Goal: Task Accomplishment & Management: Use online tool/utility

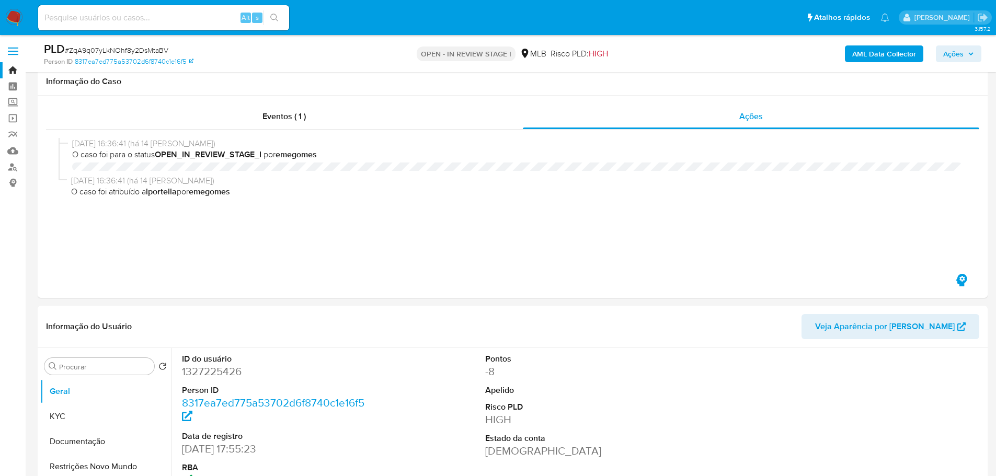
select select "10"
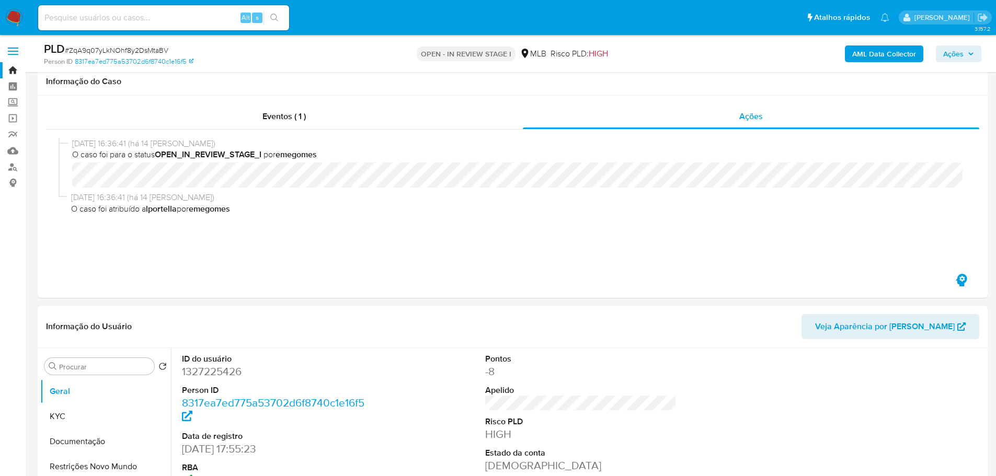
scroll to position [209, 0]
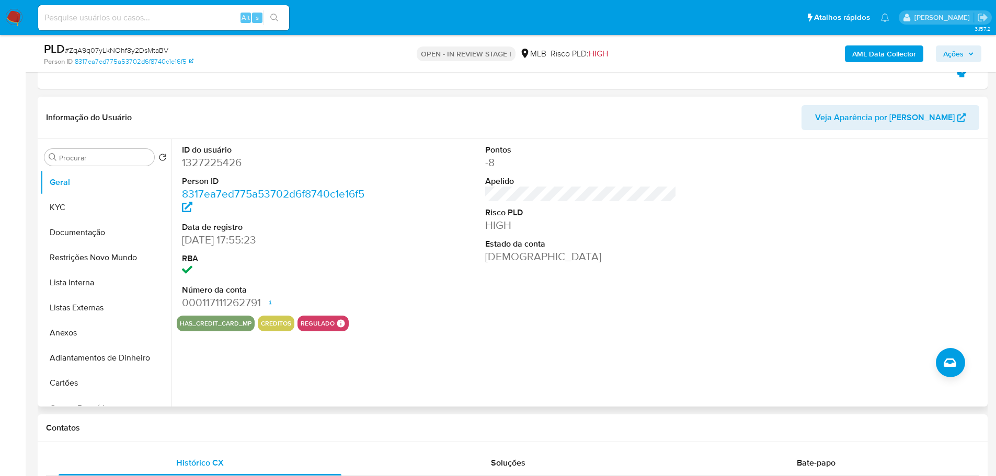
drag, startPoint x: 371, startPoint y: 417, endPoint x: 316, endPoint y: 363, distance: 77.3
click at [369, 417] on div "Contatos" at bounding box center [513, 429] width 950 height 28
click at [76, 211] on button "KYC" at bounding box center [101, 207] width 122 height 25
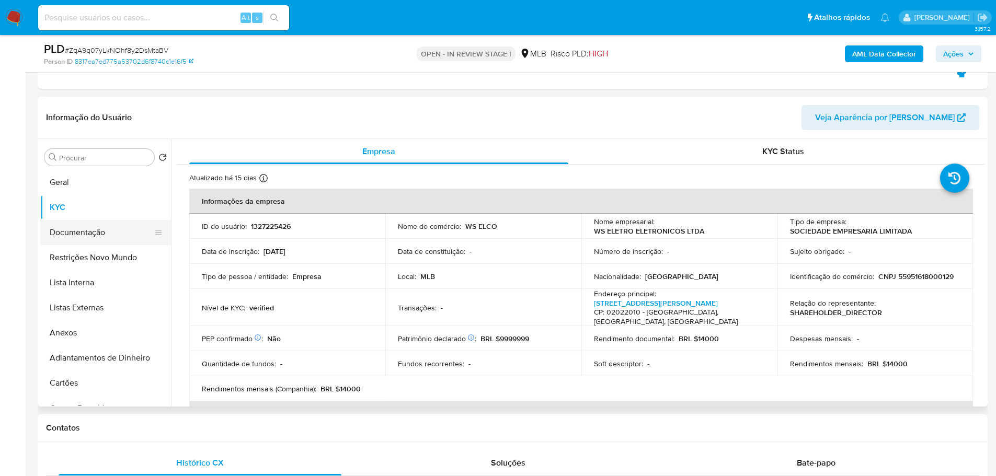
click at [76, 233] on button "Documentação" at bounding box center [101, 232] width 122 height 25
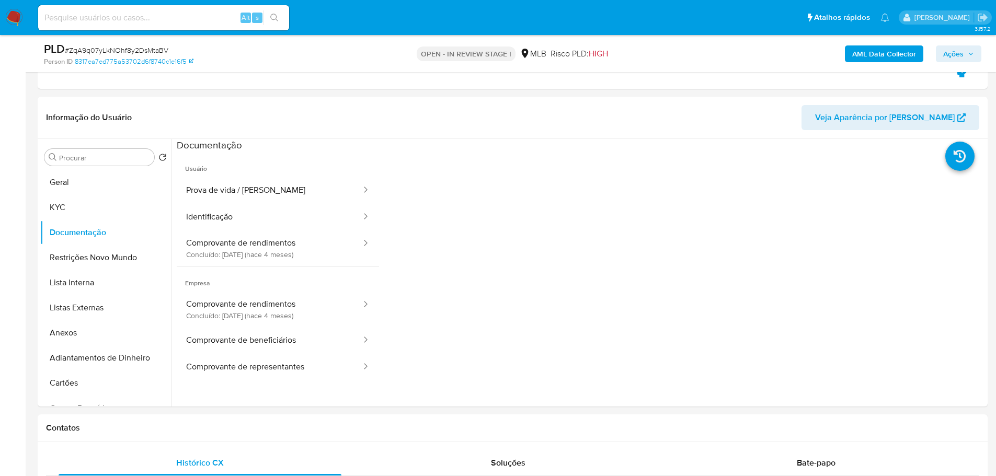
click at [227, 196] on button "Prova de vida / [PERSON_NAME]" at bounding box center [270, 190] width 186 height 27
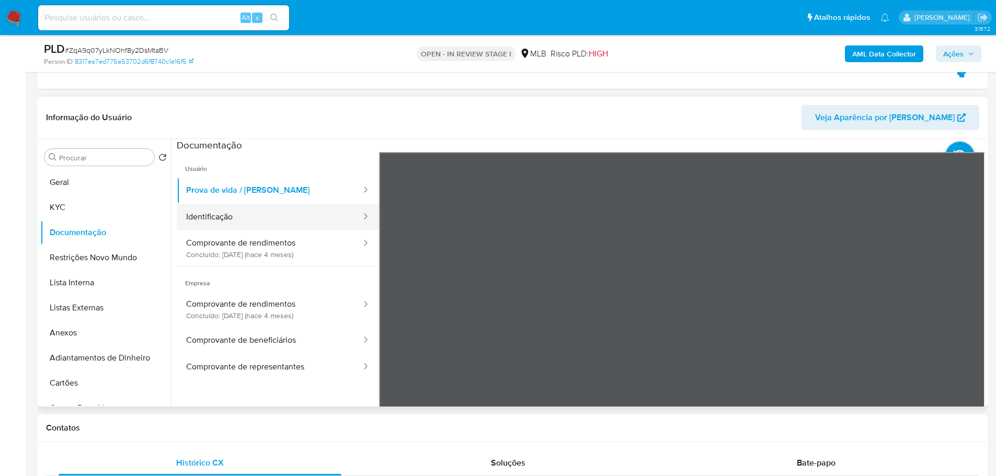
click at [230, 217] on button "Identificação" at bounding box center [270, 217] width 186 height 27
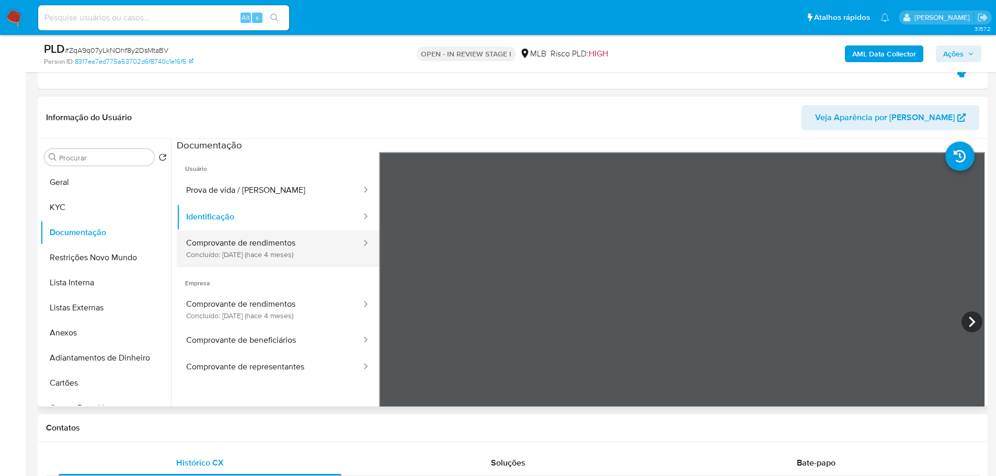
click at [234, 236] on button "Comprovante de rendimentos Concluído: [DATE] (hace 4 meses)" at bounding box center [270, 249] width 186 height 36
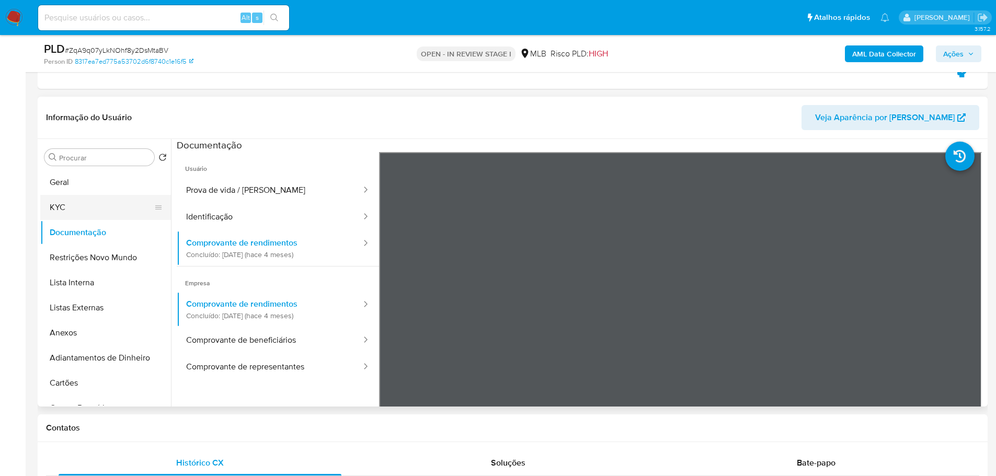
click at [62, 211] on button "KYC" at bounding box center [101, 207] width 122 height 25
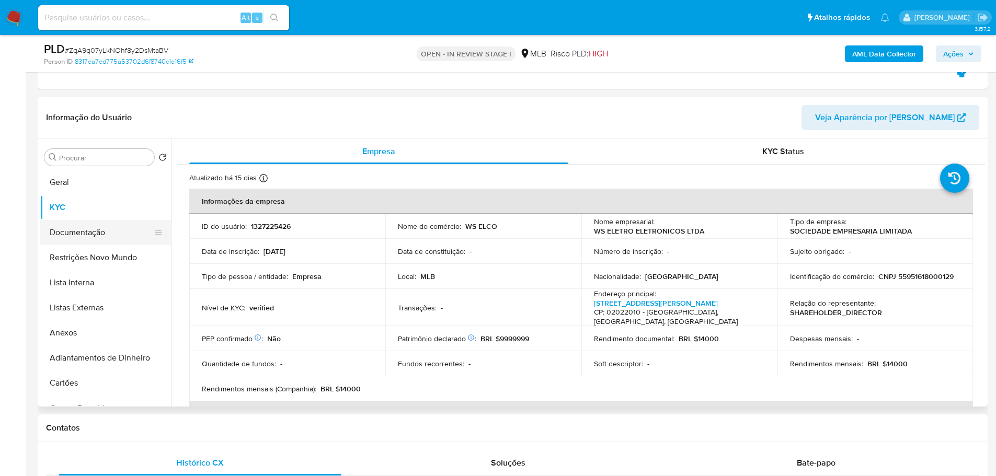
click at [73, 230] on button "Documentação" at bounding box center [101, 232] width 122 height 25
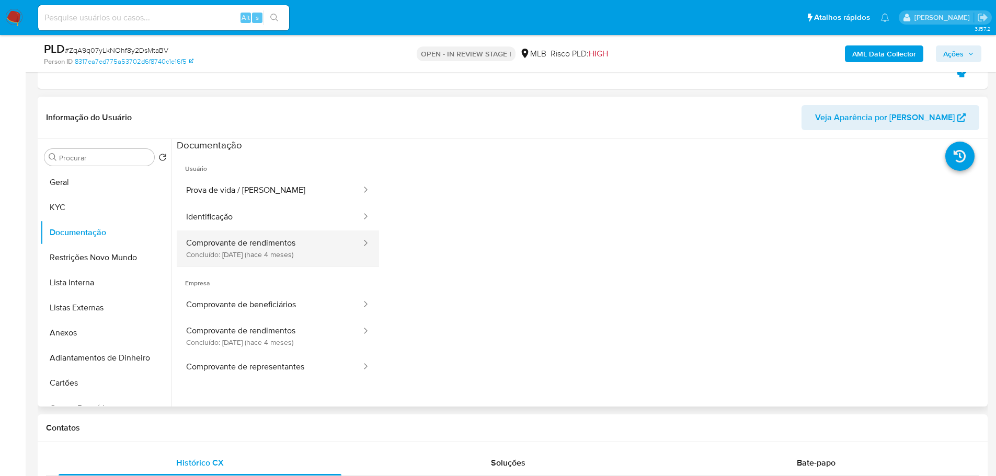
click at [232, 243] on button "Comprovante de rendimentos Concluído: [DATE] (hace 4 meses)" at bounding box center [270, 249] width 186 height 36
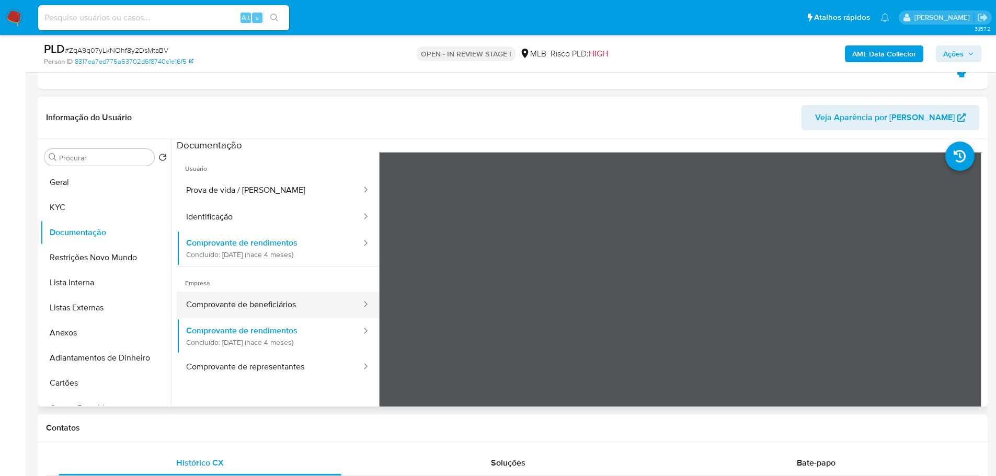
click at [255, 302] on button "Comprovante de beneficiários" at bounding box center [270, 305] width 186 height 27
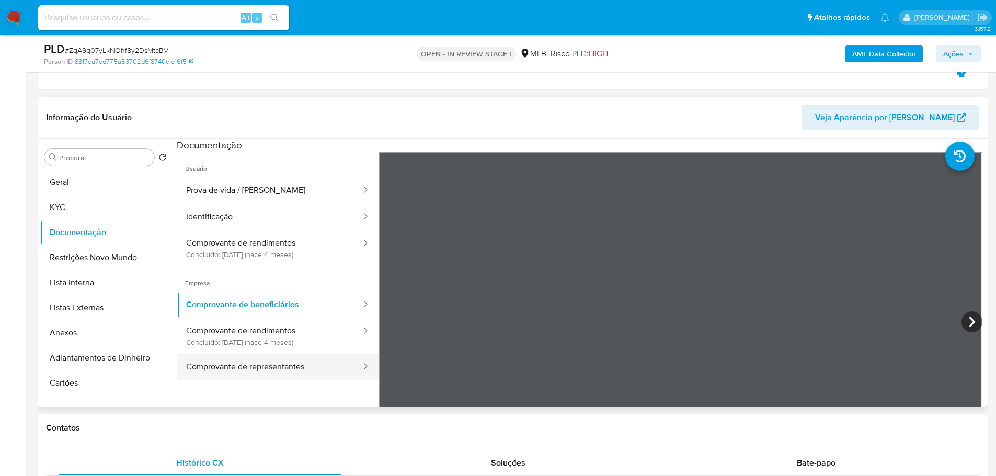
click at [287, 373] on button "Comprovante de representantes" at bounding box center [270, 367] width 186 height 27
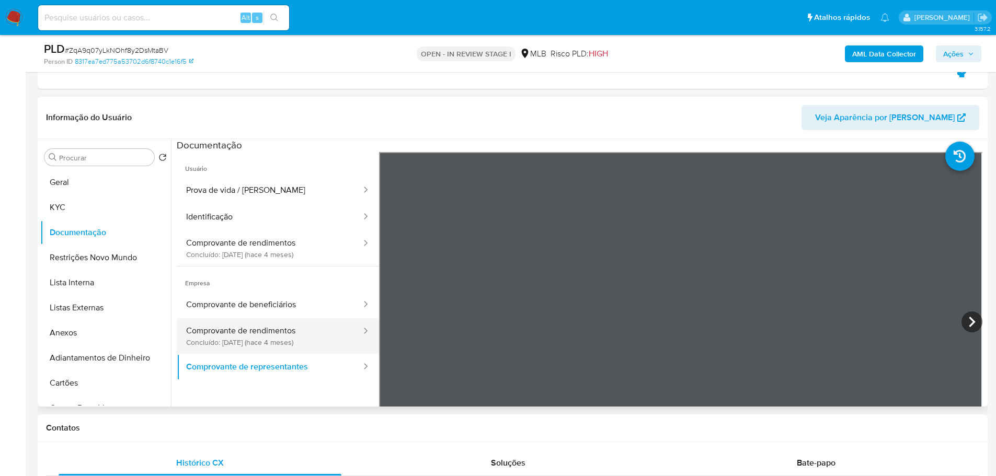
click at [294, 340] on button "Comprovante de rendimentos Concluído: [DATE] (hace 4 meses)" at bounding box center [270, 336] width 186 height 36
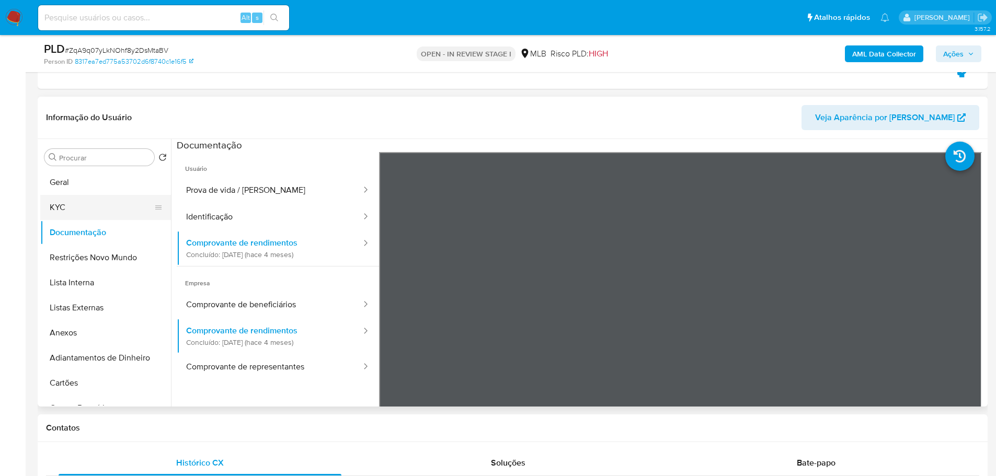
click at [92, 211] on button "KYC" at bounding box center [101, 207] width 122 height 25
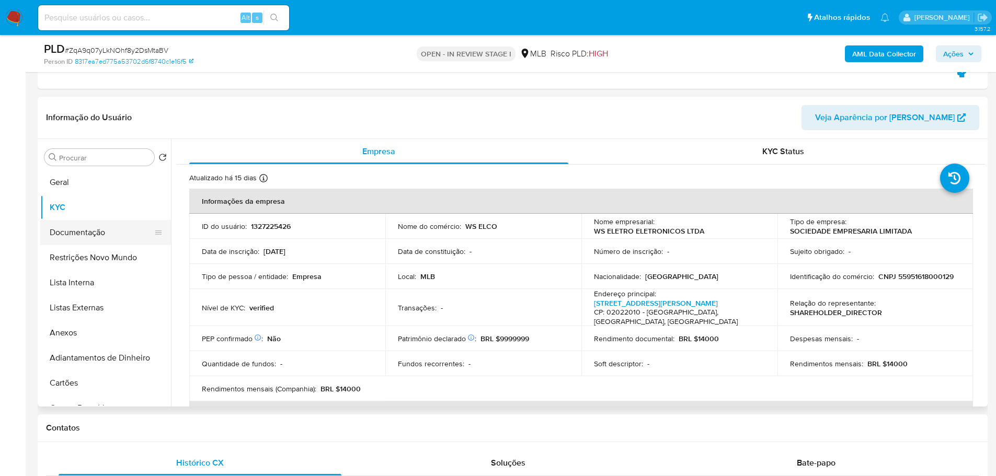
click at [102, 236] on button "Documentação" at bounding box center [101, 232] width 122 height 25
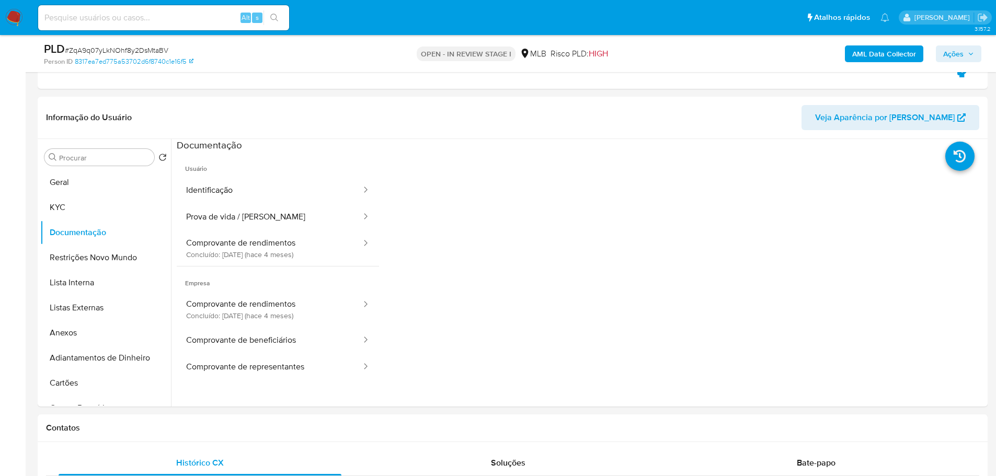
click at [257, 190] on button "Identificação" at bounding box center [270, 190] width 186 height 27
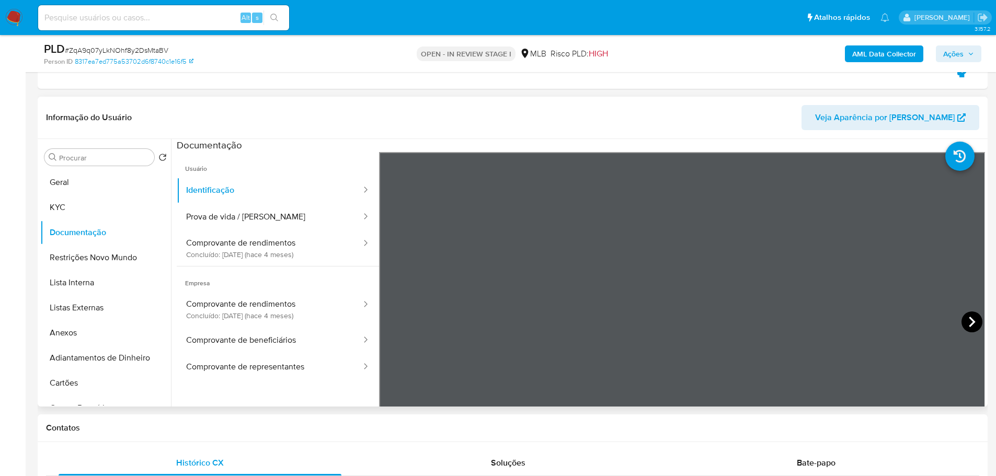
click at [961, 320] on icon at bounding box center [971, 322] width 21 height 21
click at [401, 320] on icon at bounding box center [392, 322] width 21 height 21
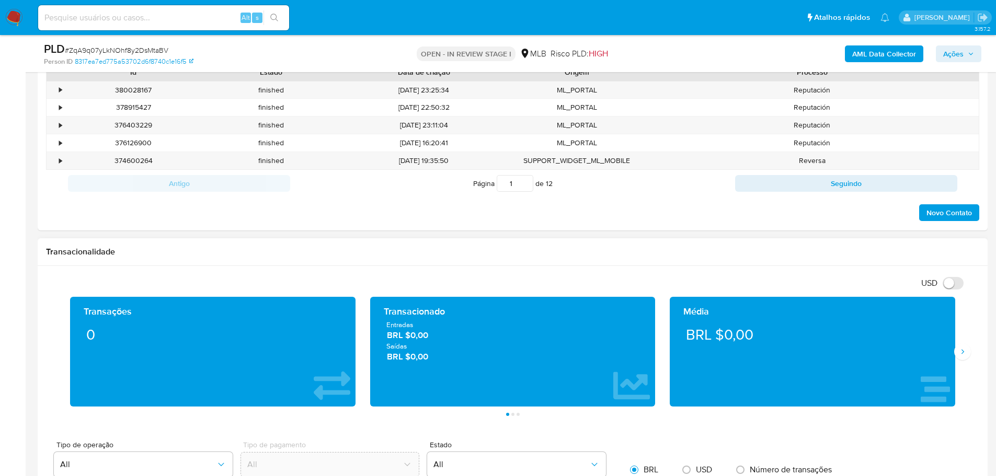
scroll to position [680, 0]
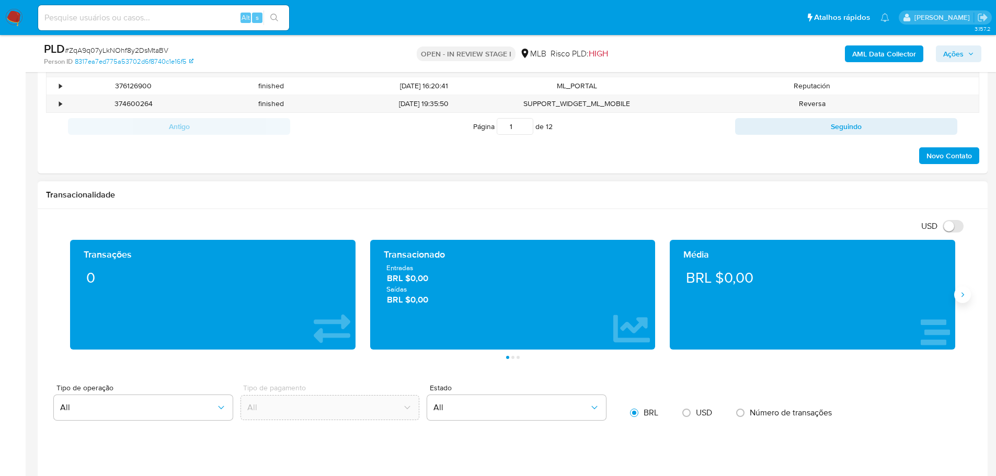
click at [962, 293] on icon "Siguiente" at bounding box center [962, 294] width 3 height 5
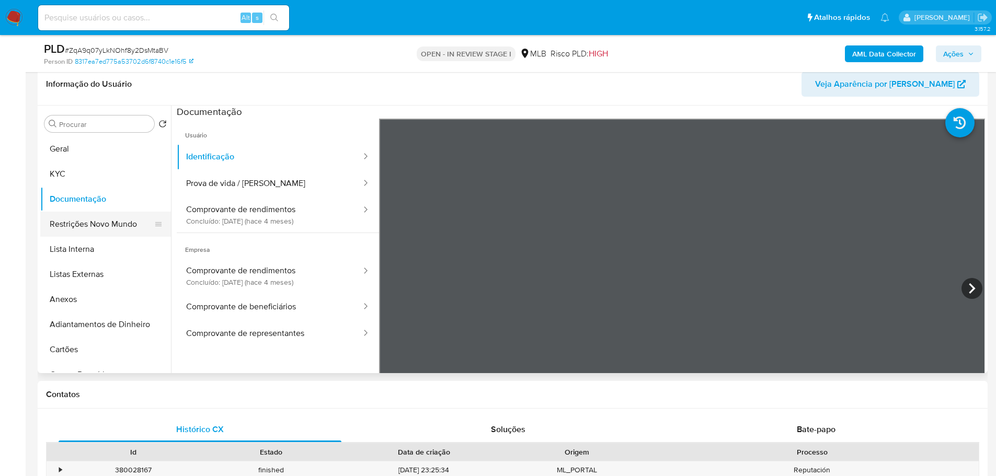
scroll to position [157, 0]
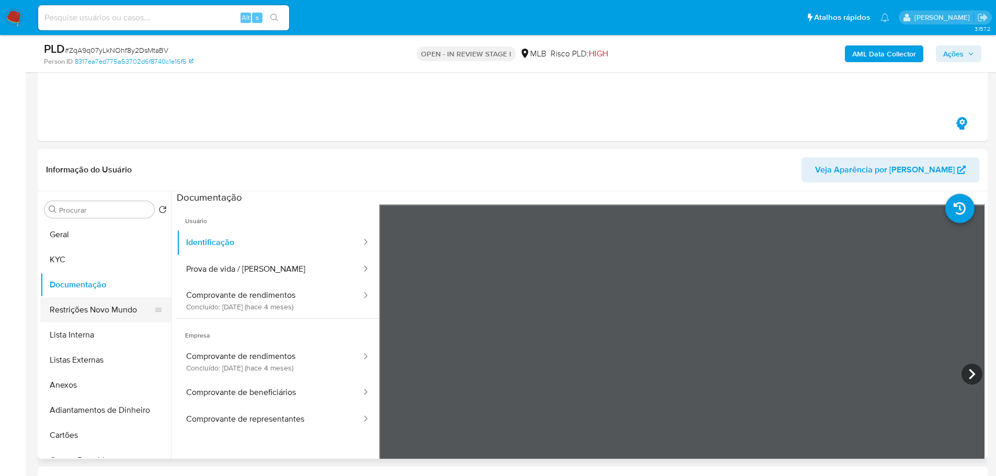
click at [114, 303] on button "Restrições Novo Mundo" at bounding box center [101, 309] width 122 height 25
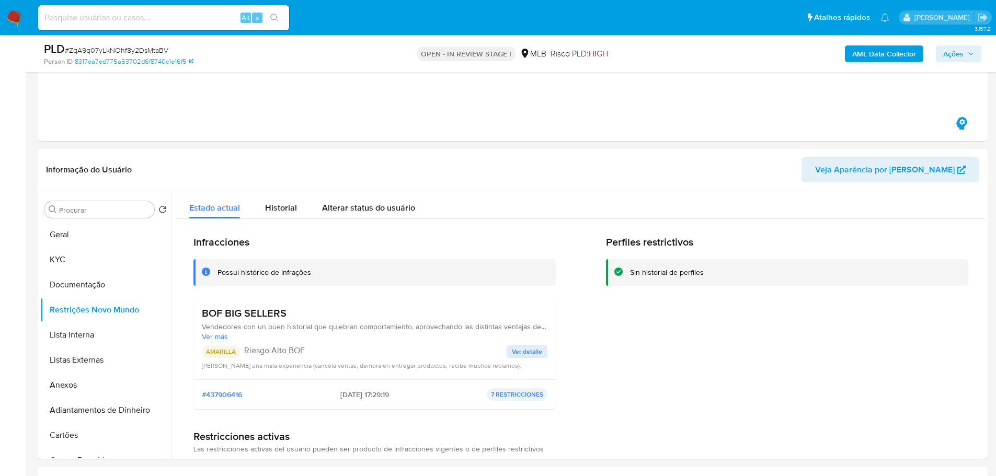
click at [230, 351] on p "AMARILLA" at bounding box center [221, 352] width 38 height 13
click at [268, 316] on h3 "BOF BIG SELLERS" at bounding box center [375, 313] width 346 height 13
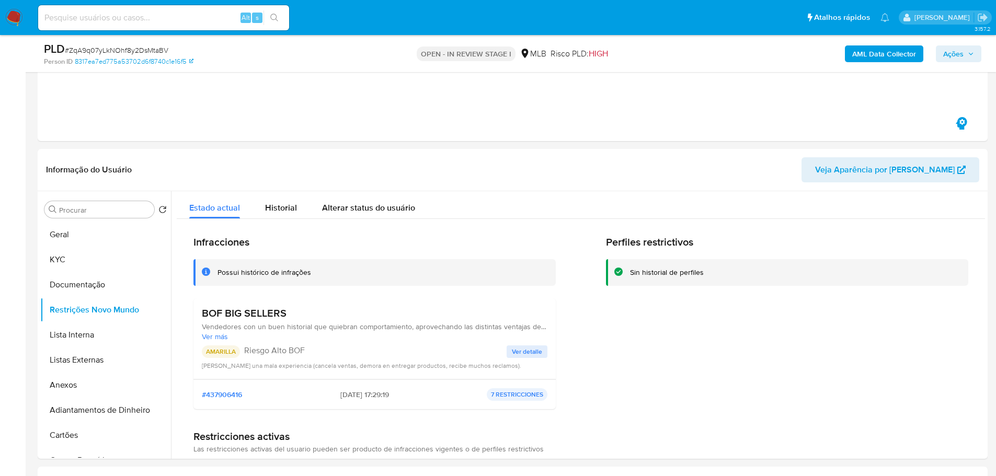
click at [268, 351] on p "Riesgo Alto BOF" at bounding box center [375, 351] width 262 height 10
click at [97, 260] on button "KYC" at bounding box center [101, 259] width 122 height 25
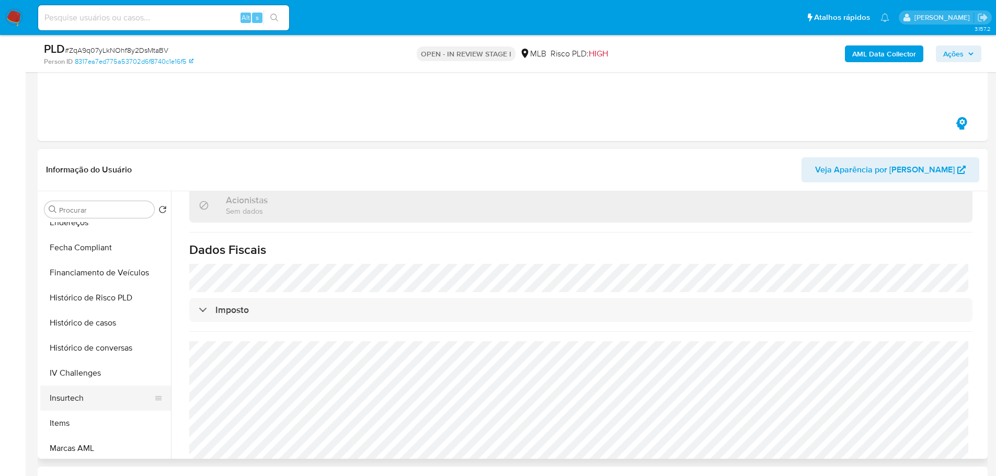
scroll to position [467, 0]
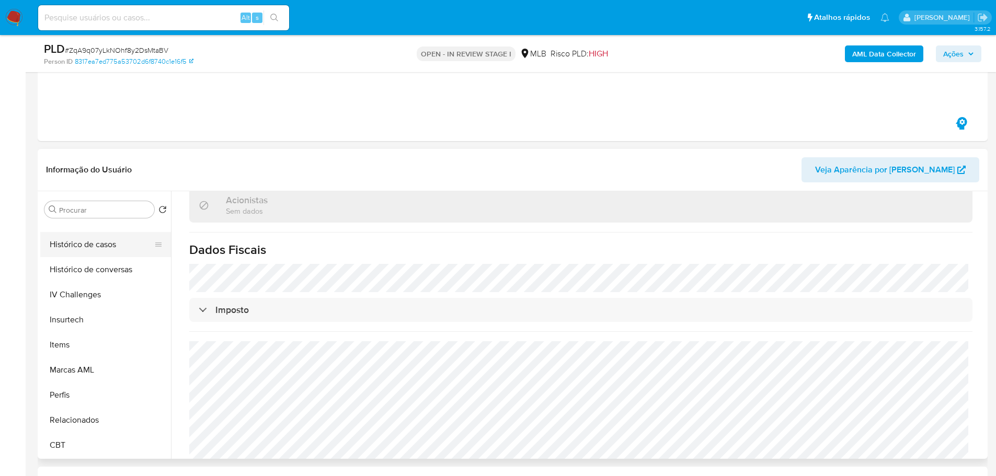
click at [99, 244] on button "Histórico de casos" at bounding box center [101, 244] width 122 height 25
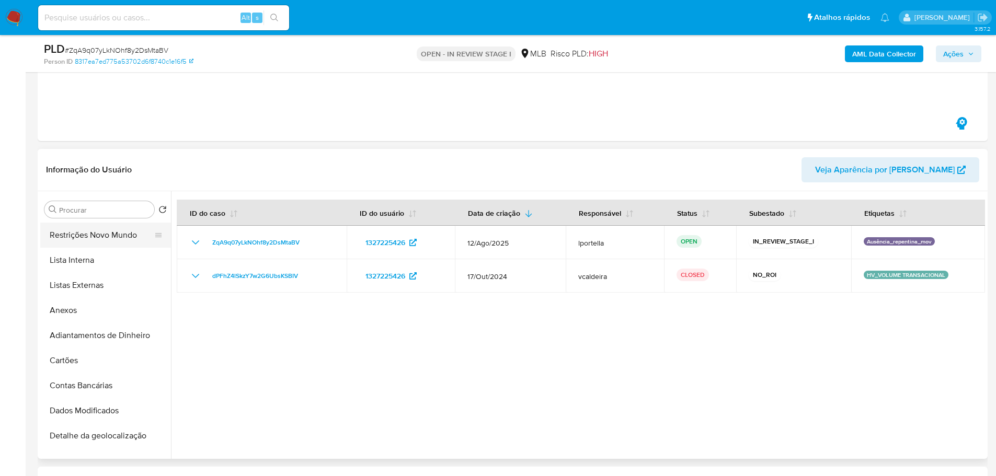
scroll to position [0, 0]
click at [71, 239] on button "Geral" at bounding box center [101, 234] width 122 height 25
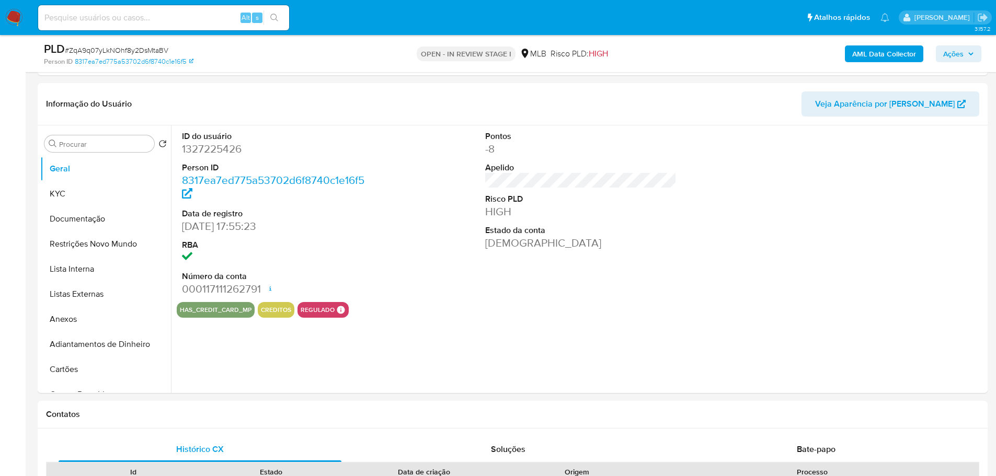
scroll to position [211, 0]
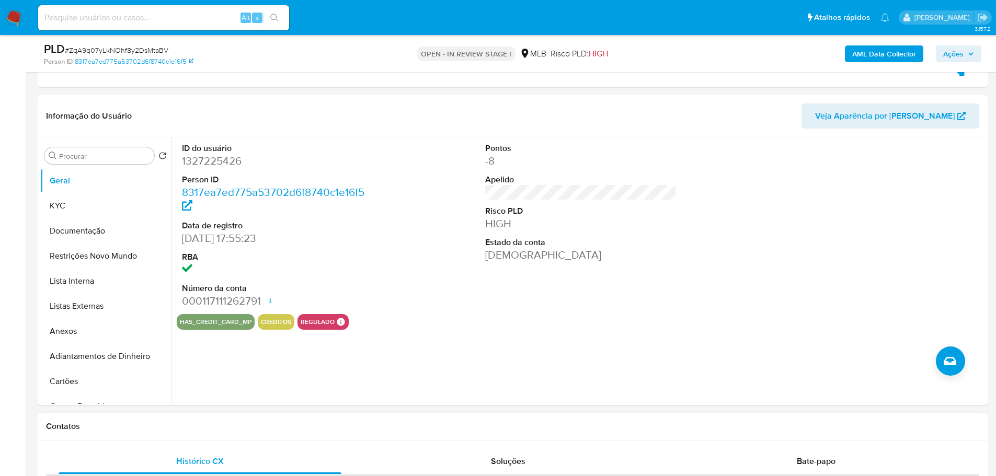
click at [210, 414] on div "Contatos" at bounding box center [513, 427] width 950 height 28
click at [83, 213] on button "KYC" at bounding box center [101, 205] width 122 height 25
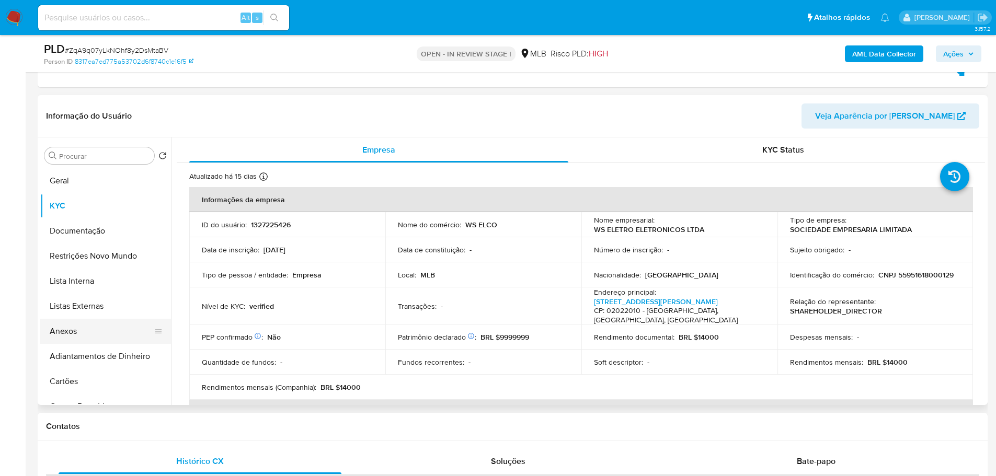
drag, startPoint x: 170, startPoint y: 434, endPoint x: 106, endPoint y: 324, distance: 128.4
click at [168, 433] on div "Contatos" at bounding box center [513, 427] width 950 height 28
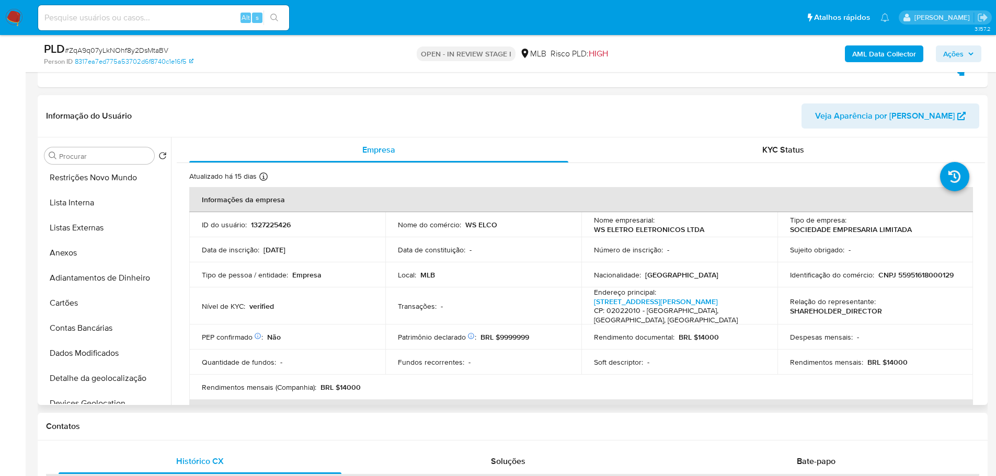
scroll to position [261, 0]
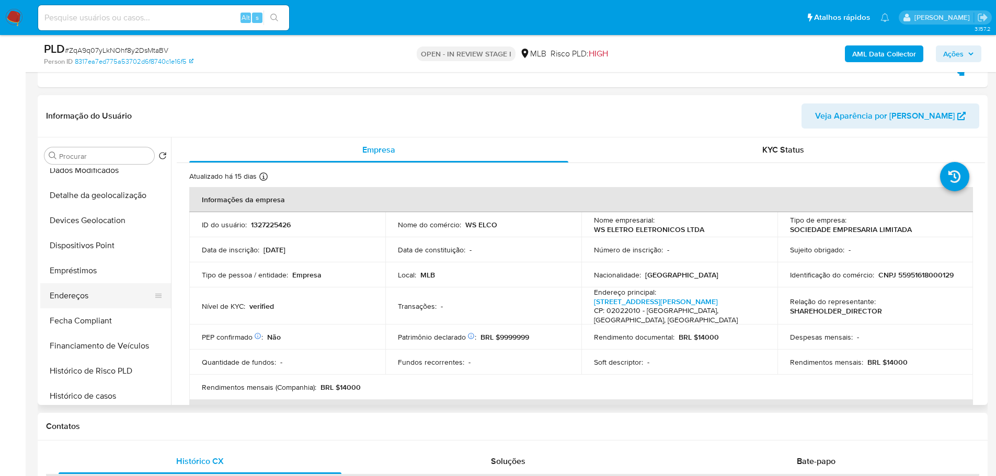
click at [85, 301] on button "Endereços" at bounding box center [101, 295] width 122 height 25
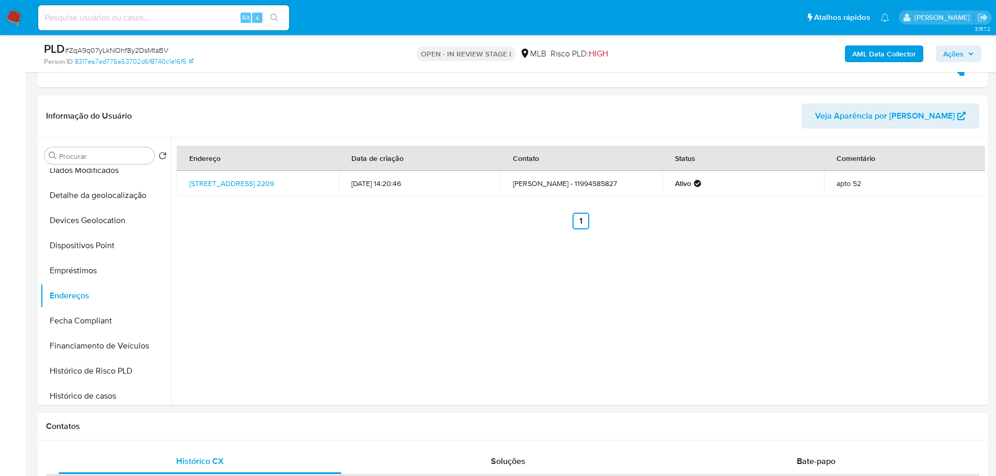
click at [114, 415] on div "Contatos" at bounding box center [513, 427] width 950 height 28
click at [108, 202] on button "Detalhe da geolocalização" at bounding box center [101, 195] width 122 height 25
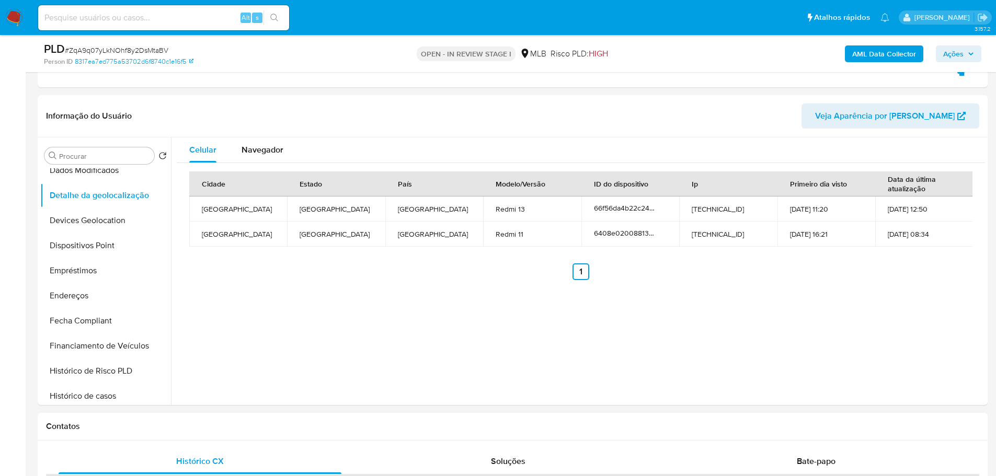
click at [319, 432] on div "Contatos" at bounding box center [513, 427] width 950 height 28
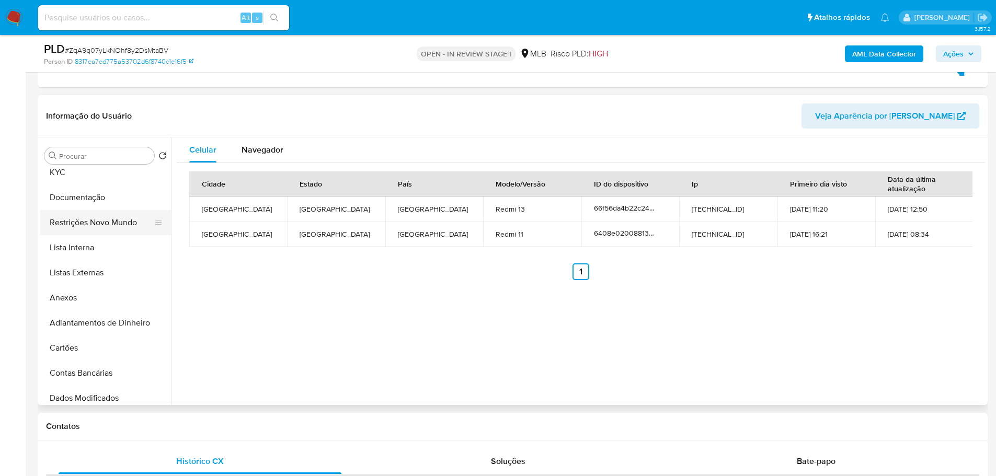
scroll to position [0, 0]
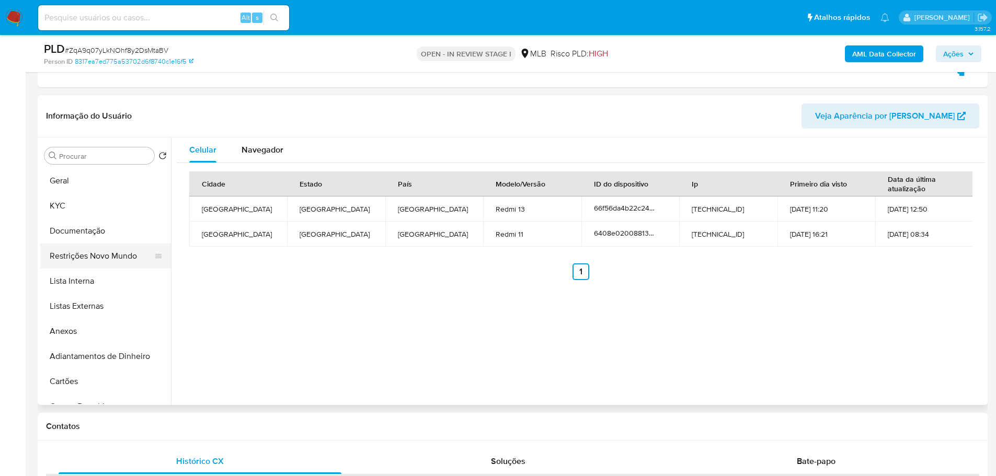
click at [97, 248] on button "Restrições Novo Mundo" at bounding box center [101, 256] width 122 height 25
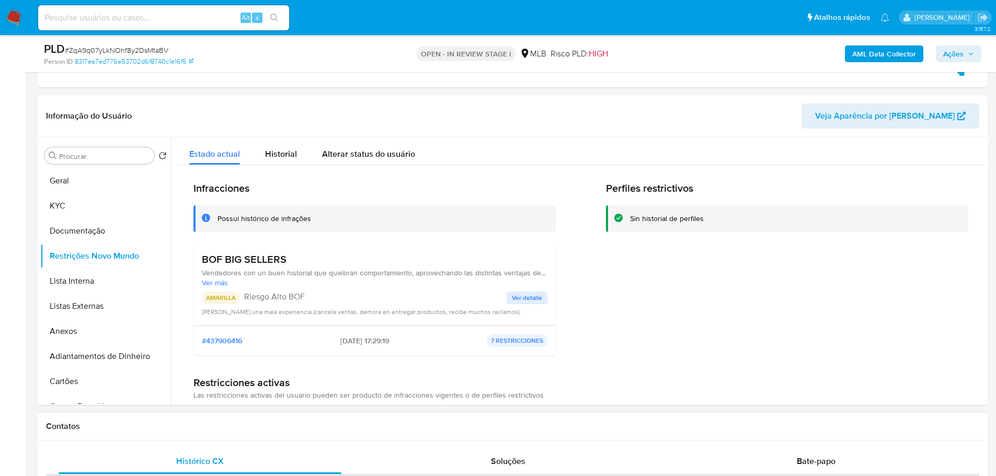
click at [254, 436] on div "Contatos" at bounding box center [513, 427] width 950 height 28
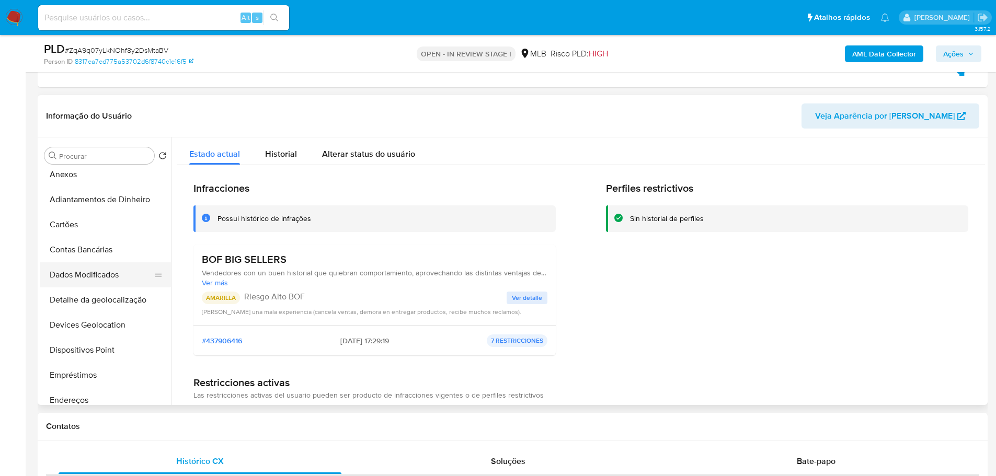
scroll to position [209, 0]
click at [100, 297] on button "Dispositivos Point" at bounding box center [101, 297] width 122 height 25
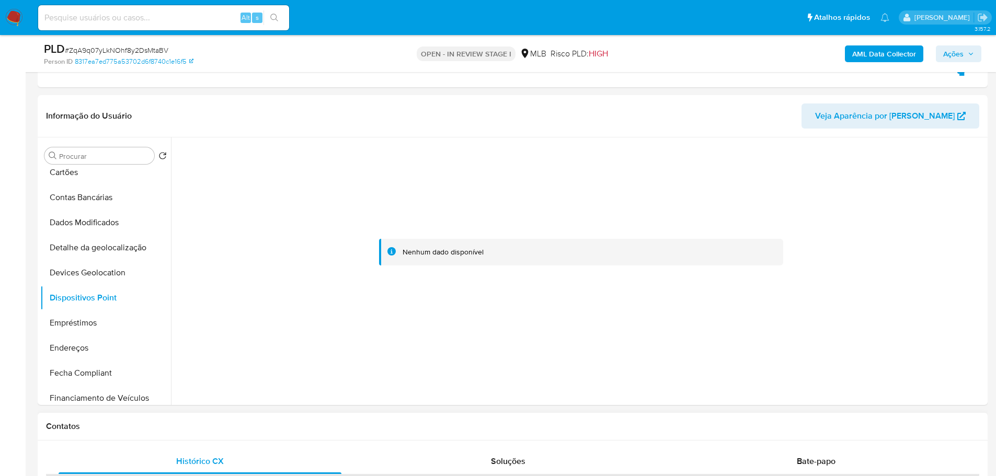
click at [488, 436] on div "Contatos" at bounding box center [513, 427] width 950 height 28
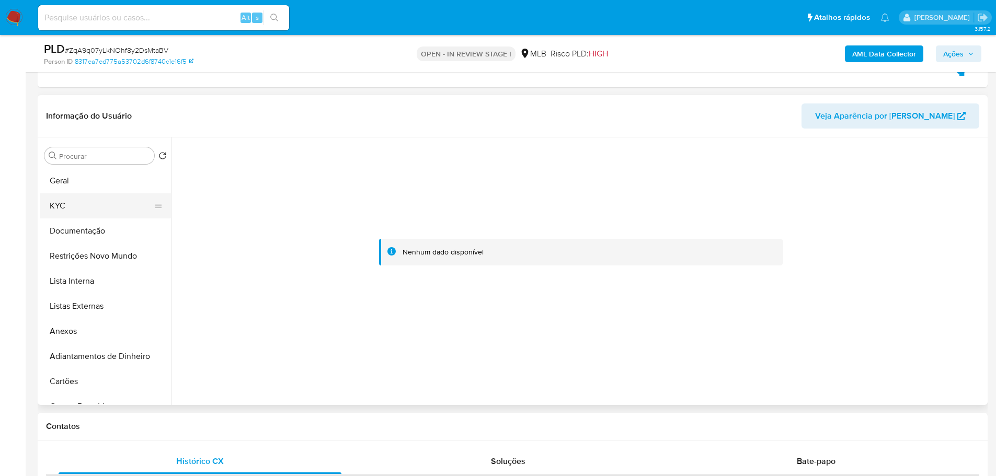
click at [71, 204] on button "KYC" at bounding box center [101, 205] width 122 height 25
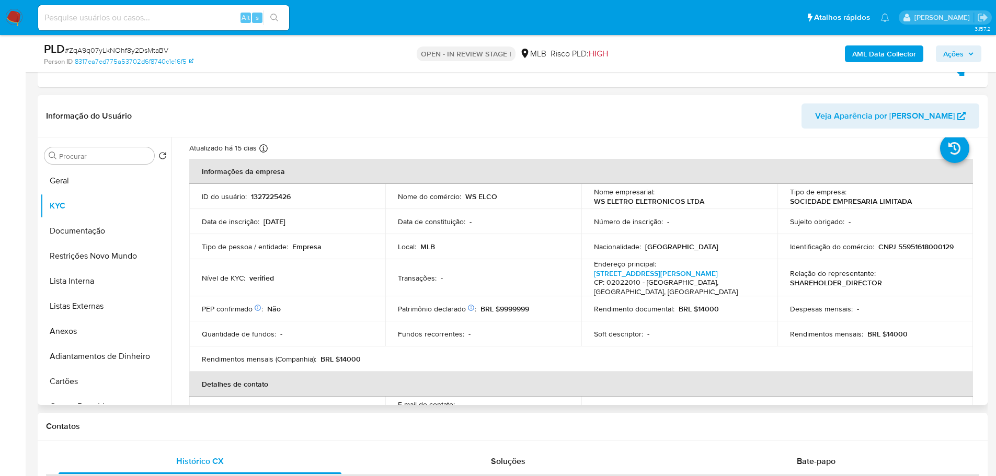
scroll to position [19, 0]
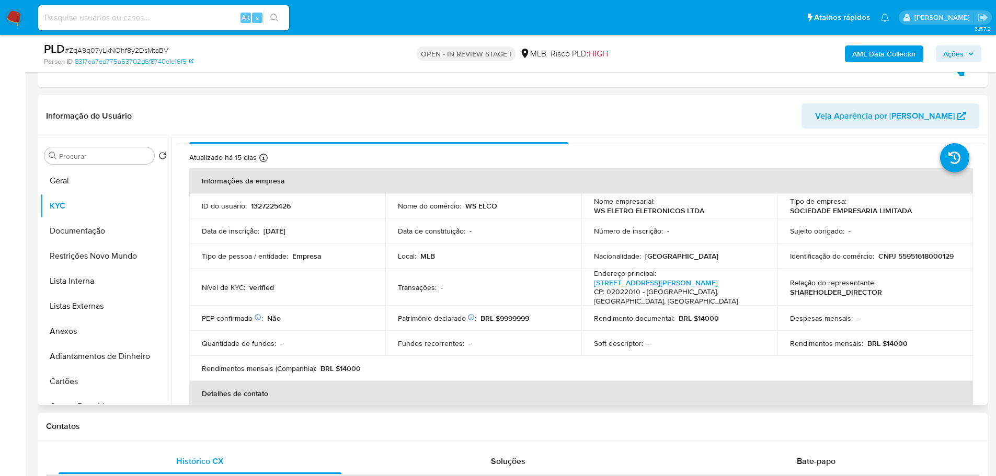
click at [903, 263] on td "Identificação do comércio : CNPJ 55951618000129" at bounding box center [875, 256] width 196 height 25
click at [907, 260] on p "CNPJ 55951618000129" at bounding box center [915, 255] width 75 height 9
copy p "55951618000129"
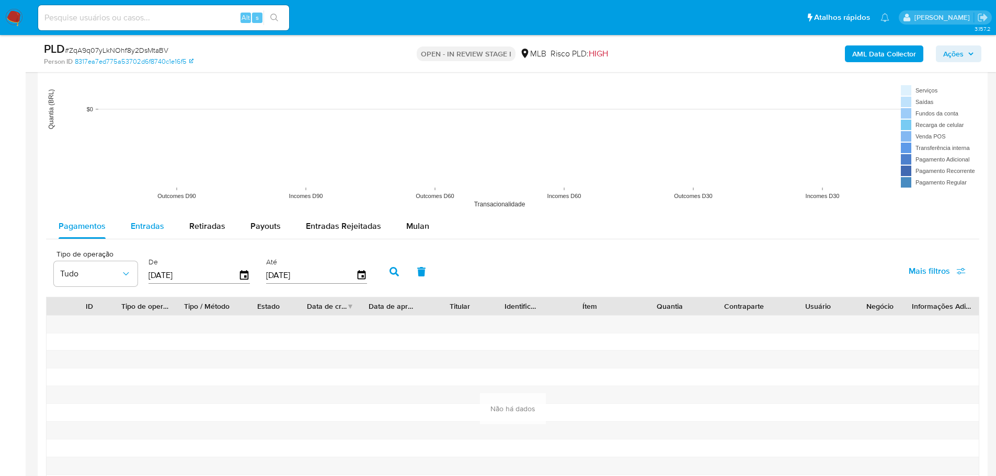
click at [148, 231] on span "Entradas" at bounding box center [147, 226] width 33 height 12
select select "10"
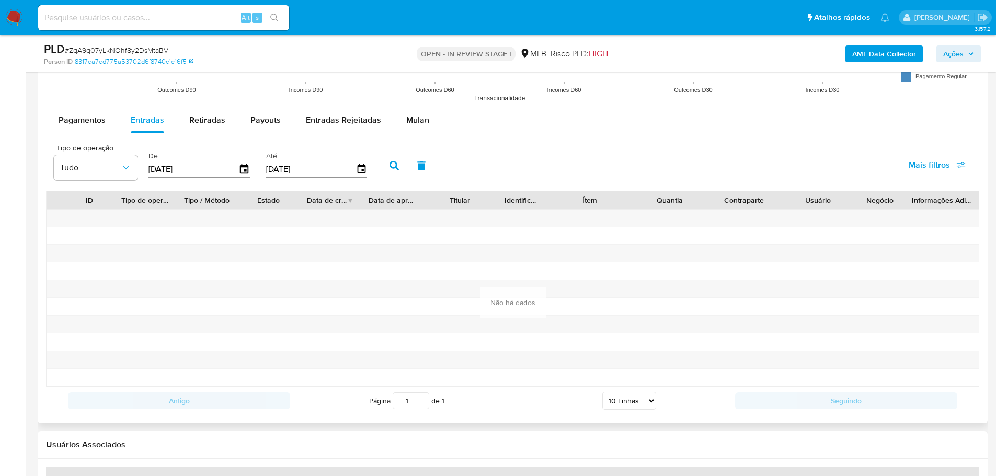
scroll to position [1204, 0]
click at [137, 122] on span "Entradas" at bounding box center [147, 122] width 33 height 12
click at [243, 168] on icon "button" at bounding box center [244, 170] width 8 height 9
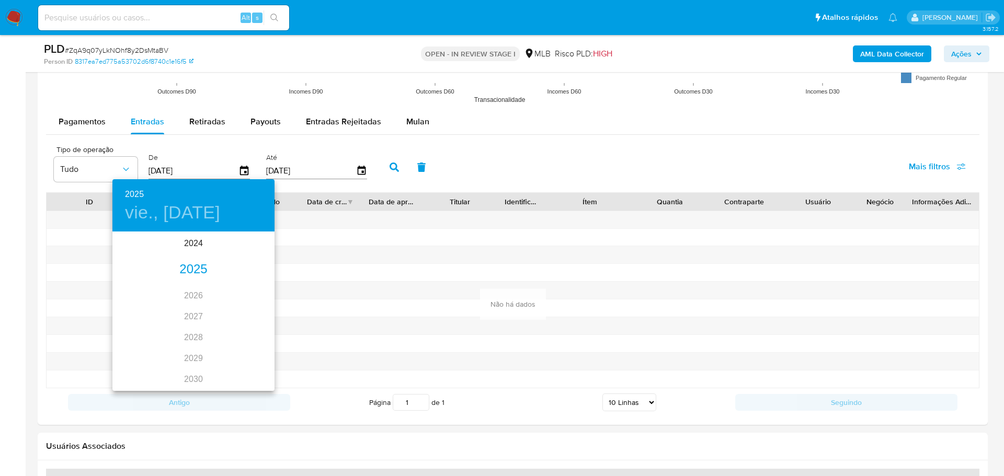
click at [200, 267] on div "2025" at bounding box center [193, 269] width 162 height 21
click at [142, 253] on div "ene." at bounding box center [139, 252] width 54 height 39
click at [171, 288] on p "1" at bounding box center [172, 287] width 4 height 10
type input "[DATE]"
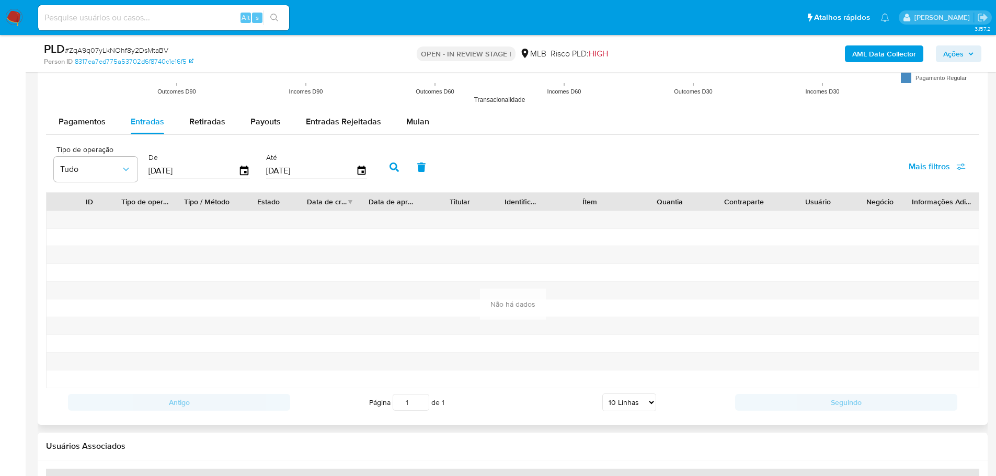
click at [388, 164] on button "button" at bounding box center [394, 167] width 27 height 25
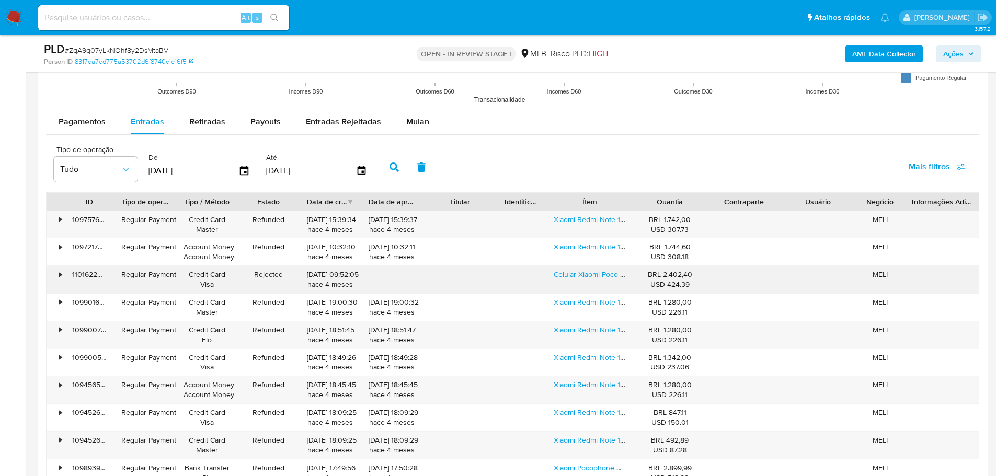
scroll to position [1413, 0]
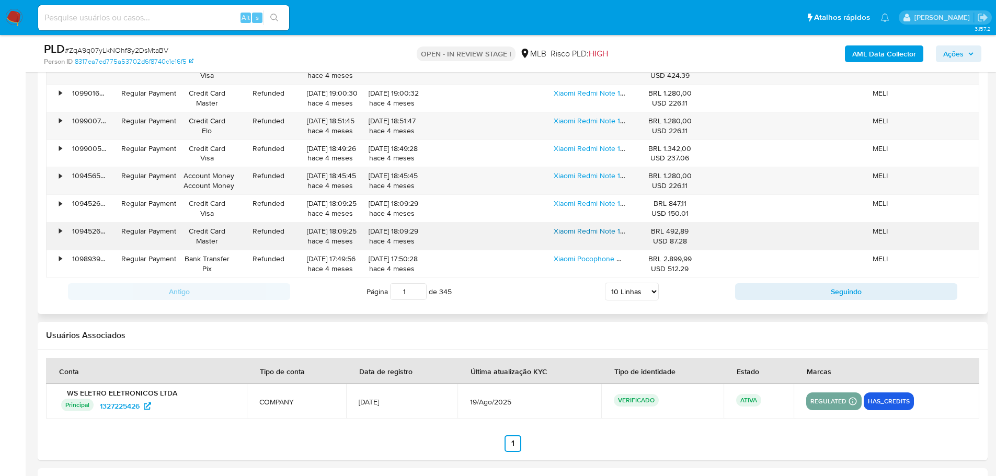
click at [596, 226] on link "Xiaomi Redmi Note 14 4g 8gb Ram 256gb Amoled 6.67 Câmera 108mp Celular Verde Li…" at bounding box center [701, 231] width 294 height 10
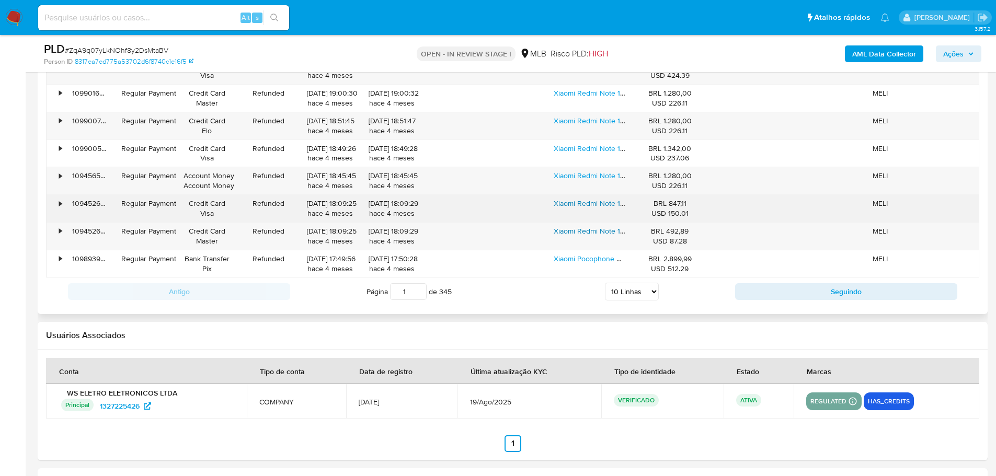
click at [582, 204] on link "Xiaomi Redmi Note 14 4g 8gb Ram 256gb Amoled 6.67 Câmera 108mp Celular Verde Li…" at bounding box center [701, 203] width 294 height 10
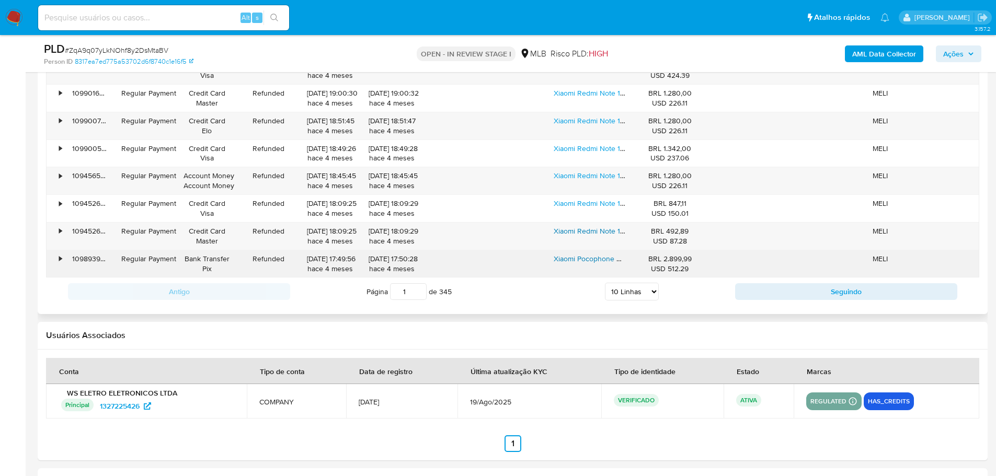
click at [586, 254] on link "Xiaomi Pocophone X7 Dual Sim 512 Gb Preto 12 Gb Ram," at bounding box center [646, 259] width 184 height 10
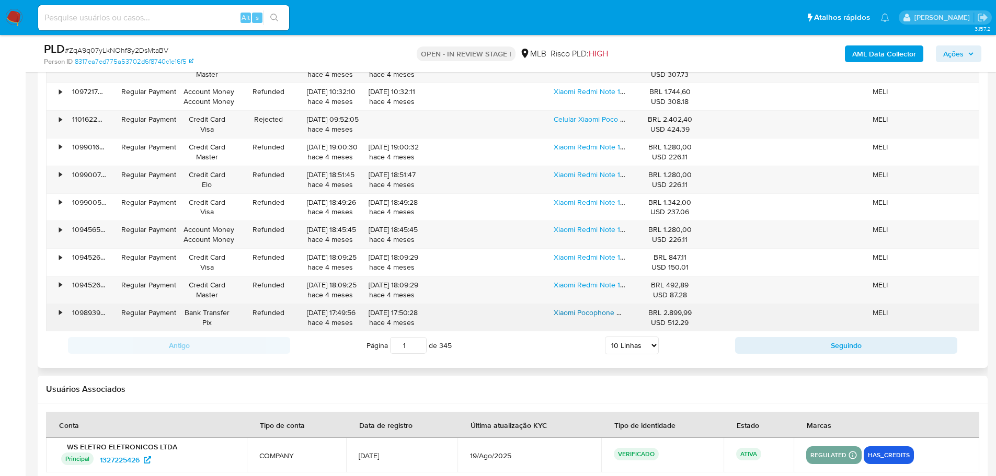
scroll to position [1361, 0]
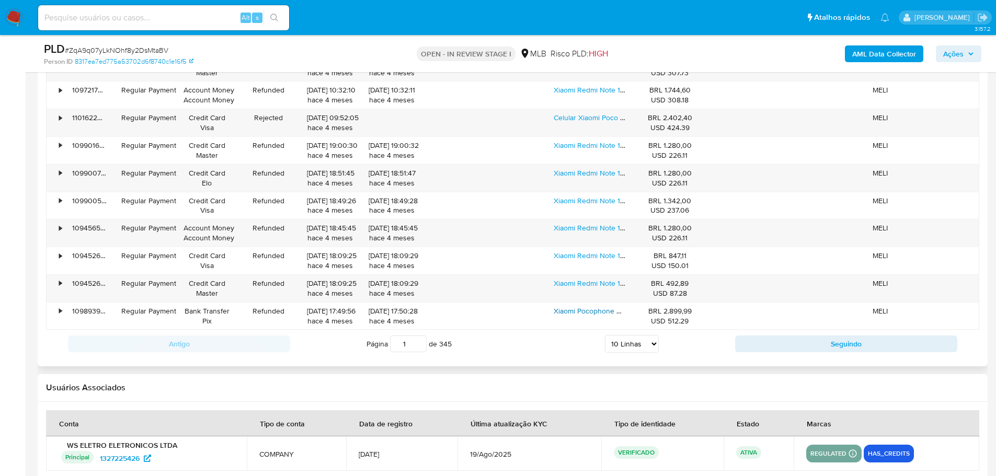
click at [649, 345] on select "5 Linhas 10 Linhas 20 Linhas 25 Linhas 50 Linhas 100 Linhas" at bounding box center [632, 344] width 54 height 18
select select "100"
click at [605, 335] on select "5 Linhas 10 Linhas 20 Linhas 25 Linhas 50 Linhas 100 Linhas" at bounding box center [632, 344] width 54 height 18
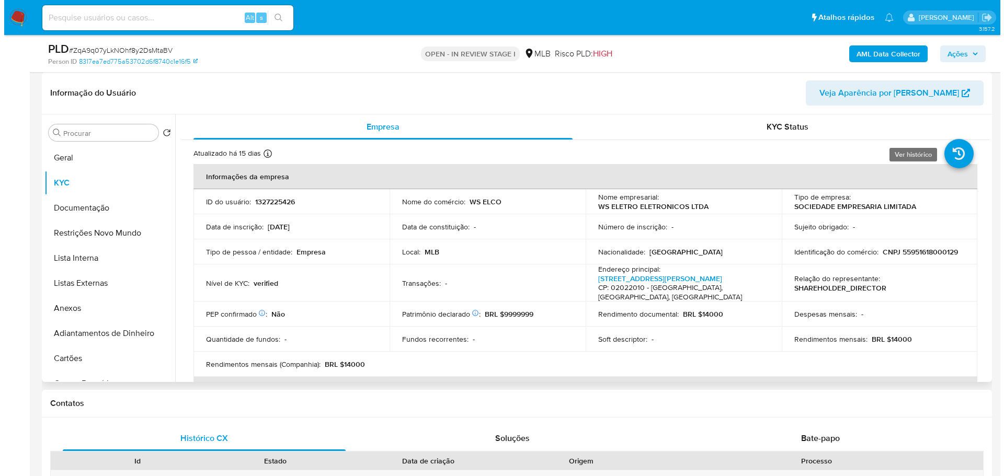
scroll to position [158, 0]
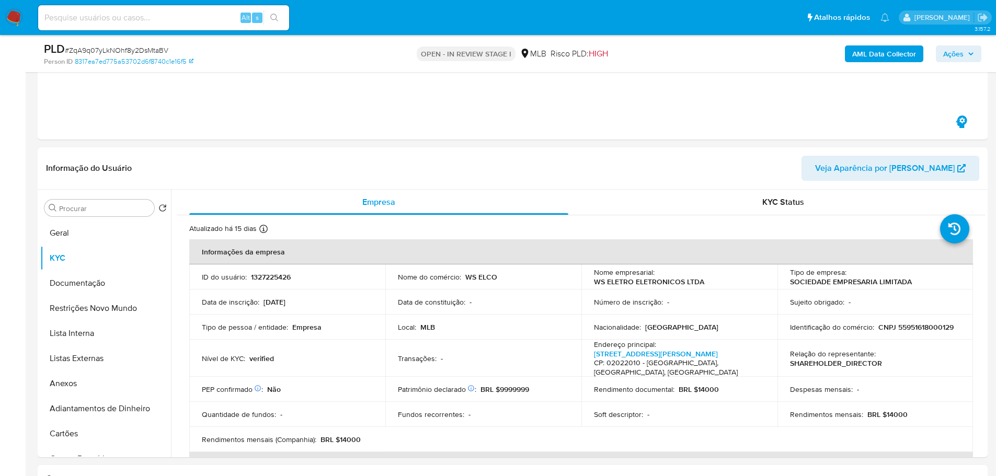
click at [959, 55] on span "Ações" at bounding box center [953, 53] width 20 height 17
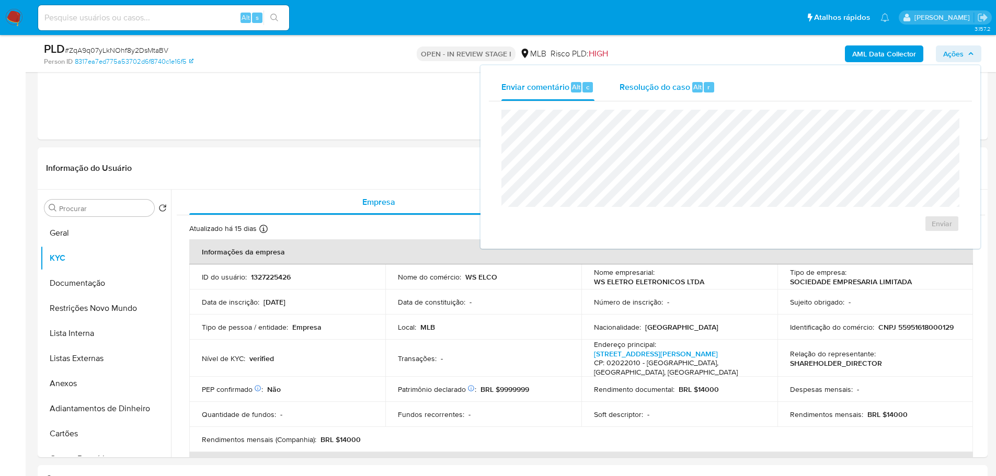
drag, startPoint x: 673, startPoint y: 86, endPoint x: 666, endPoint y: 109, distance: 24.3
click at [672, 86] on span "Resolução do caso" at bounding box center [655, 87] width 71 height 12
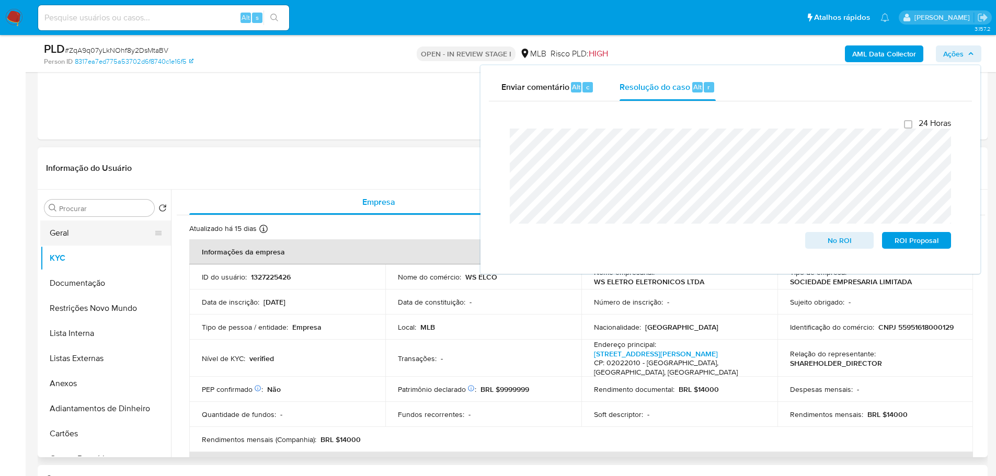
click at [98, 228] on button "Geral" at bounding box center [101, 233] width 122 height 25
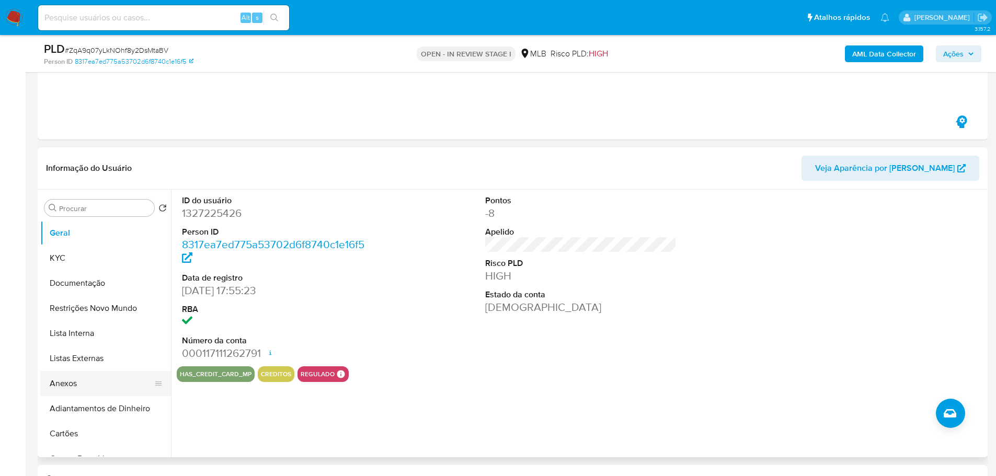
click at [125, 381] on button "Anexos" at bounding box center [101, 383] width 122 height 25
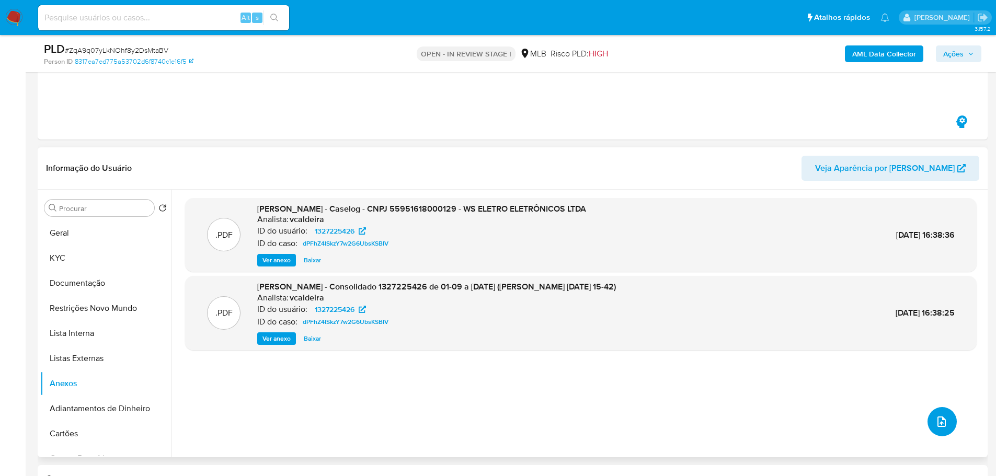
click at [944, 427] on button "upload-file" at bounding box center [941, 421] width 29 height 29
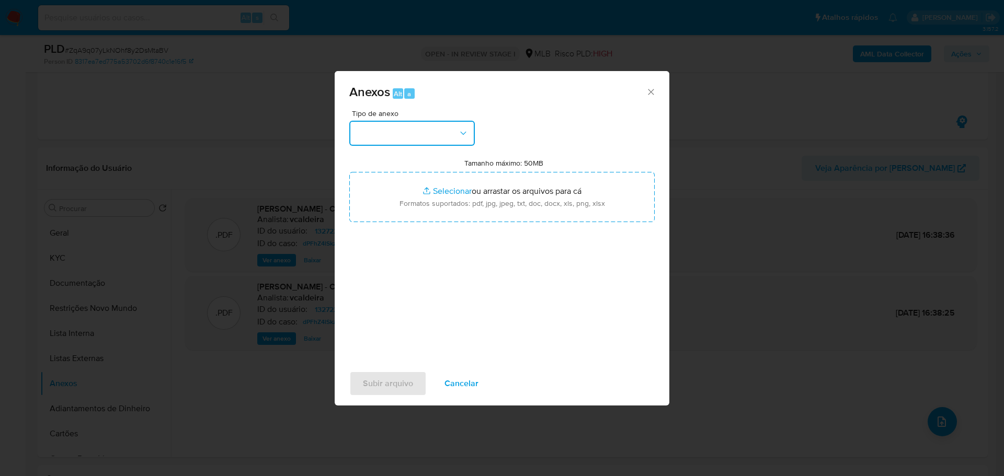
click at [412, 136] on button "button" at bounding box center [411, 133] width 125 height 25
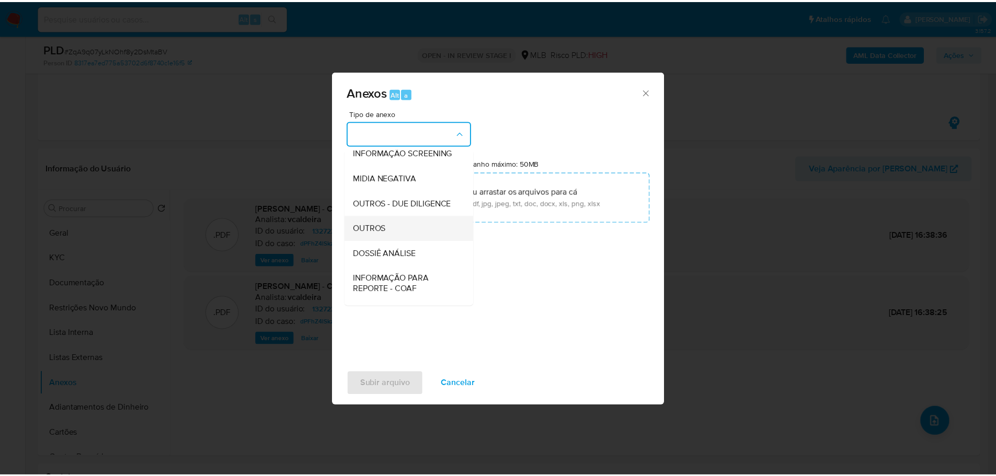
scroll to position [161, 0]
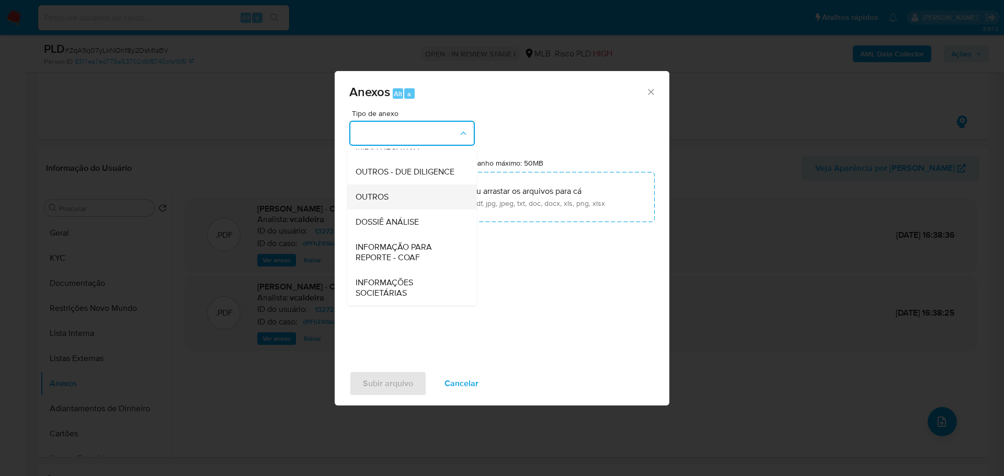
click at [395, 194] on div "OUTROS" at bounding box center [409, 197] width 107 height 25
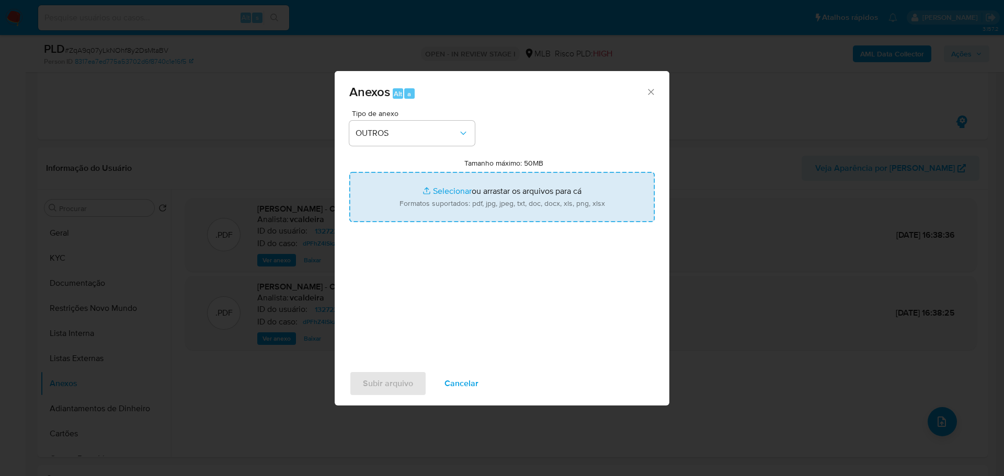
type input "C:\fakepath\SAR - XXX - CNPJ 55951618000129 - WS ELETRO ELETRONICOS LTDA.pdf"
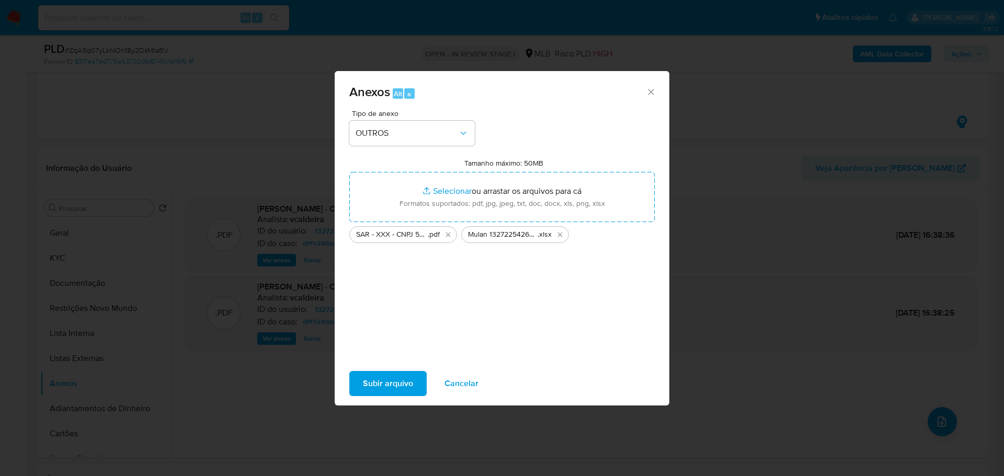
click at [384, 390] on span "Subir arquivo" at bounding box center [388, 383] width 50 height 23
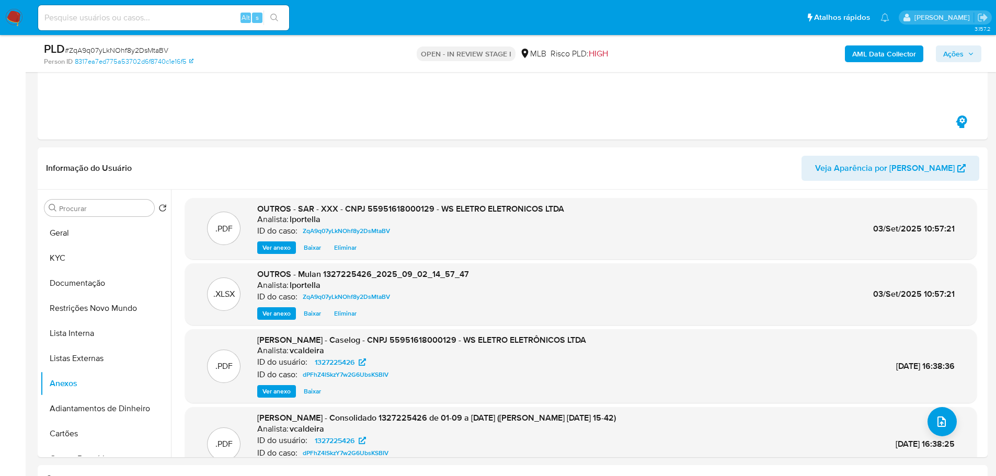
click at [903, 50] on b "AML Data Collector" at bounding box center [884, 53] width 64 height 17
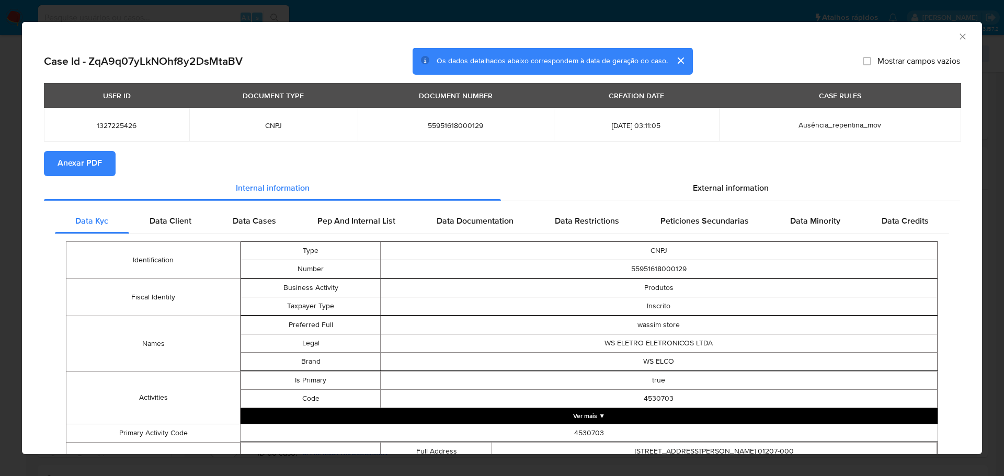
click at [82, 168] on span "Anexar PDF" at bounding box center [80, 163] width 44 height 23
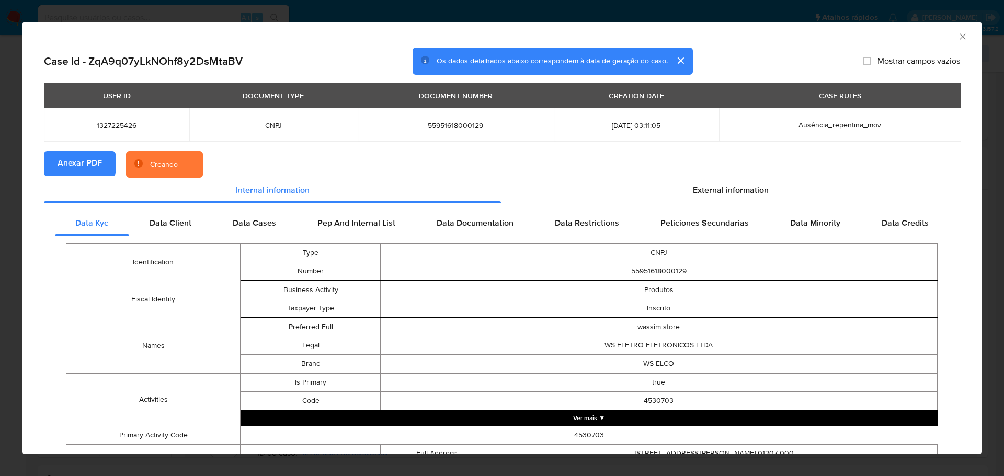
click at [957, 36] on icon "Fechar a janela" at bounding box center [962, 36] width 10 height 10
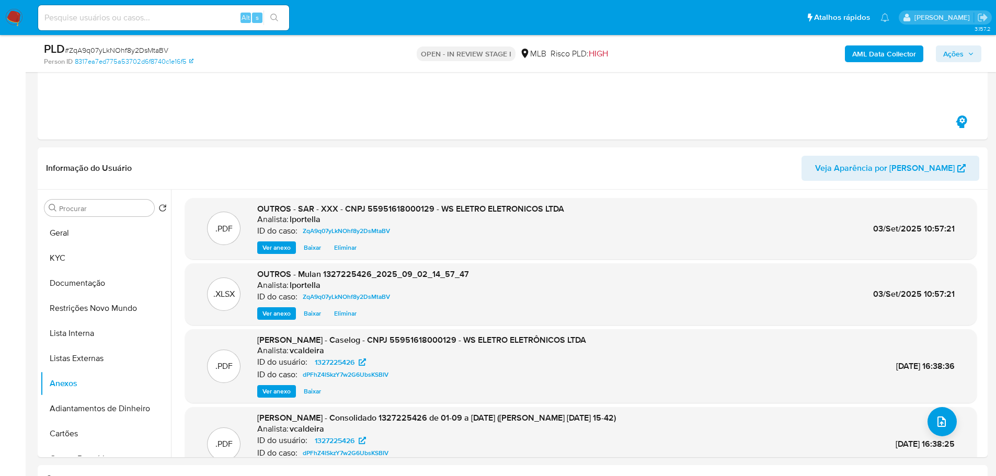
click at [954, 50] on span "Ações" at bounding box center [953, 53] width 20 height 17
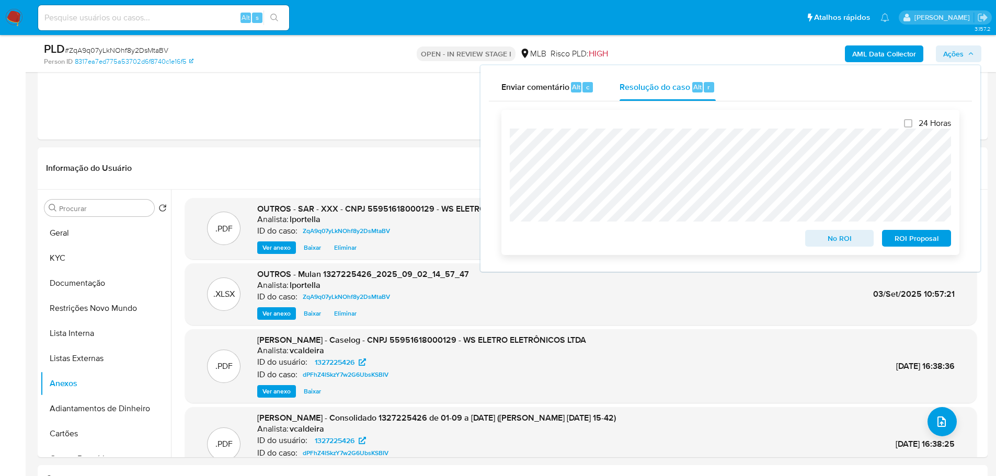
click at [899, 238] on span "ROI Proposal" at bounding box center [916, 238] width 54 height 15
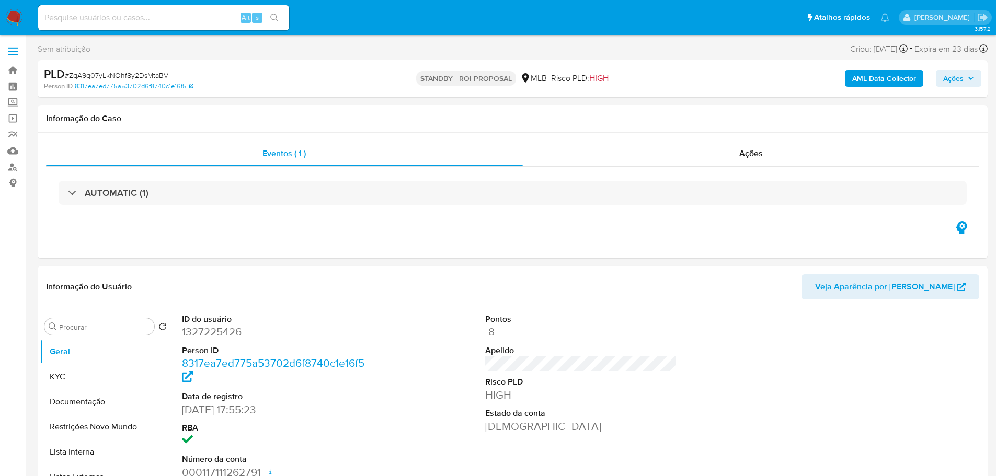
select select "10"
click at [155, 78] on span "# ZqA9q07yLkNOhf8y2DsMtaBV" at bounding box center [117, 75] width 104 height 10
copy span "ZqA9q07yLkNOhf8y2DsMtaBV"
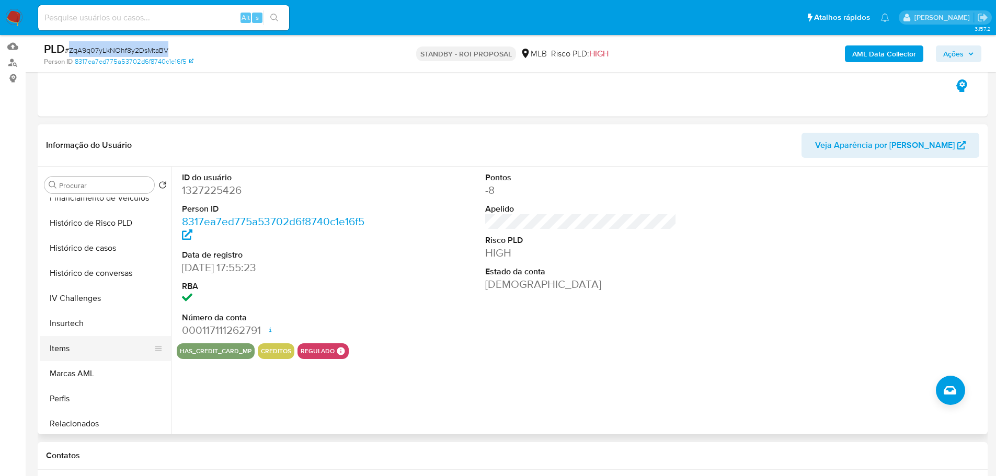
scroll to position [467, 0]
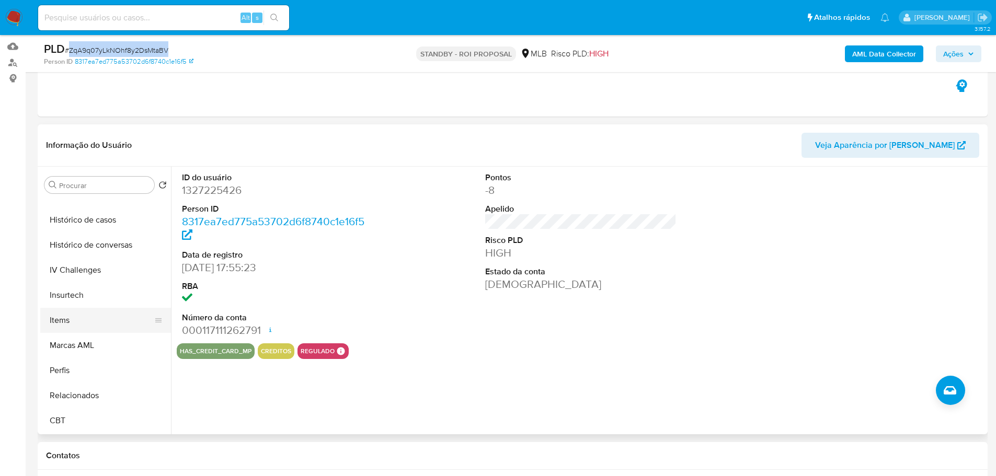
click at [77, 316] on button "Items" at bounding box center [101, 320] width 122 height 25
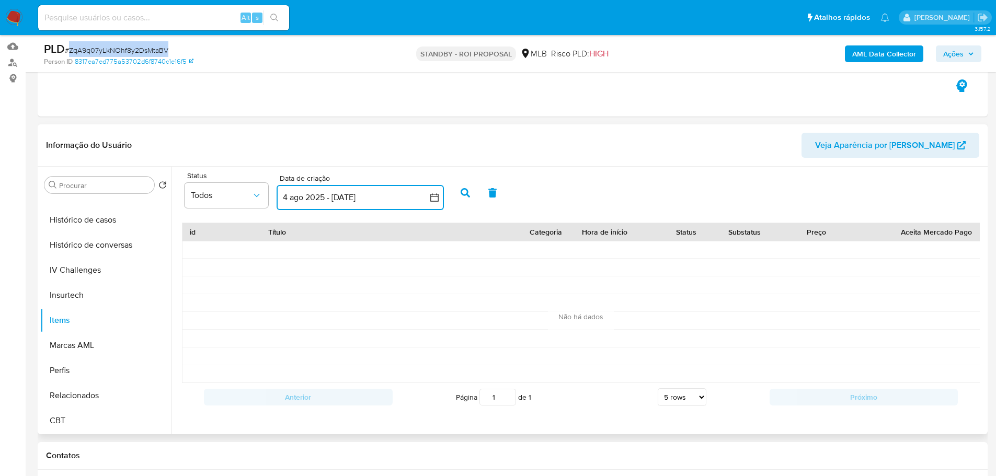
click at [434, 201] on icon "button" at bounding box center [434, 197] width 10 height 10
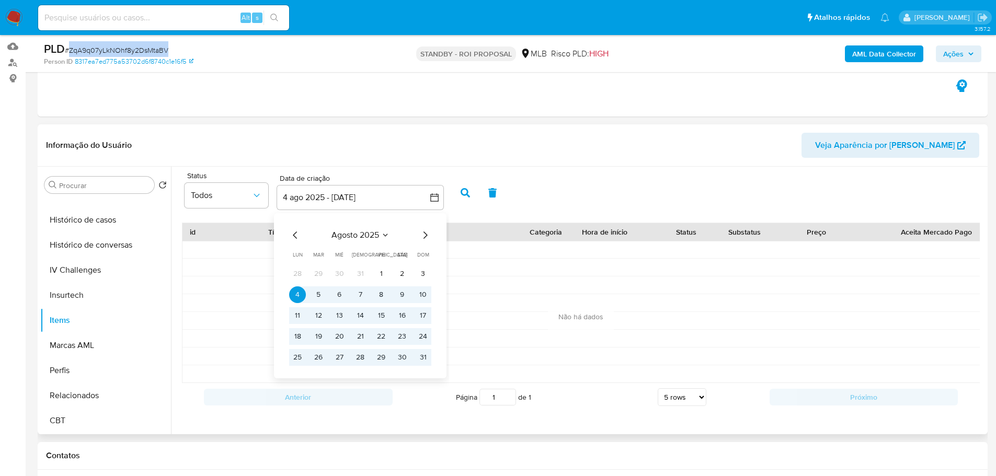
click at [293, 237] on icon "Mes anterior" at bounding box center [295, 235] width 13 height 13
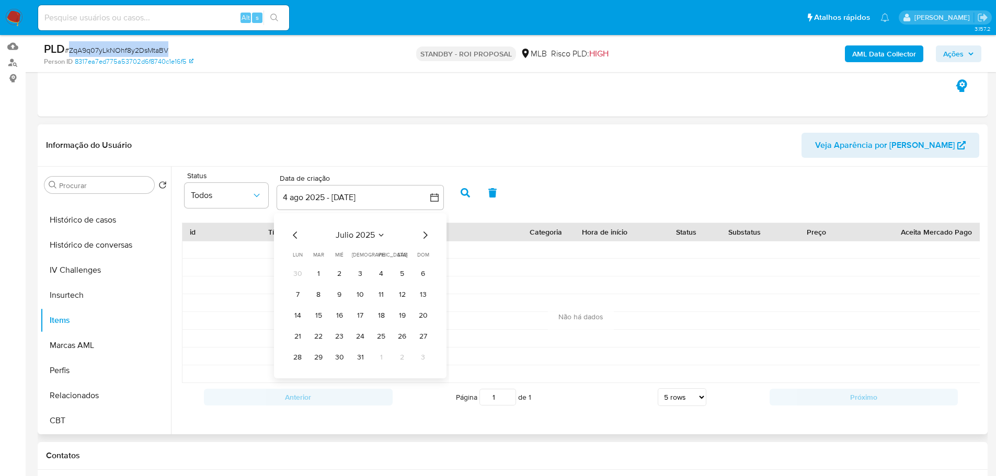
click at [293, 237] on icon "Mes anterior" at bounding box center [295, 235] width 13 height 13
click at [396, 276] on button "1" at bounding box center [402, 274] width 17 height 17
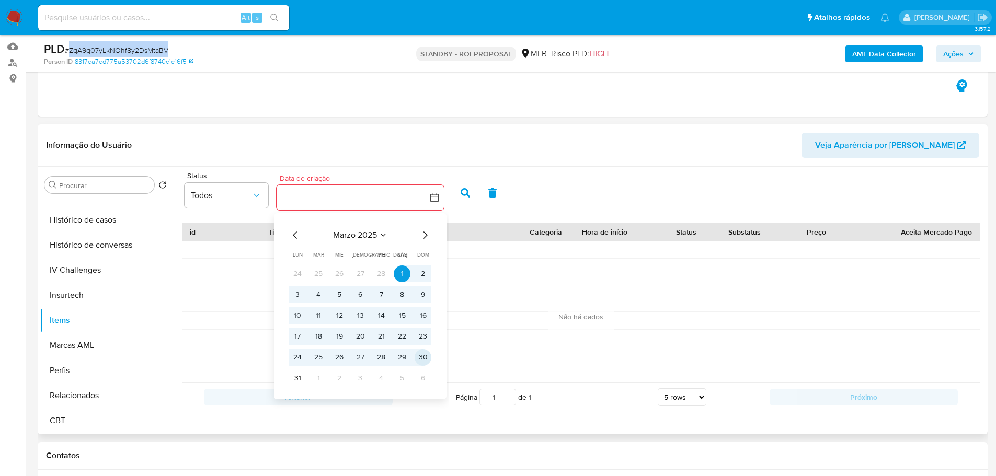
click at [427, 357] on button "30" at bounding box center [423, 357] width 17 height 17
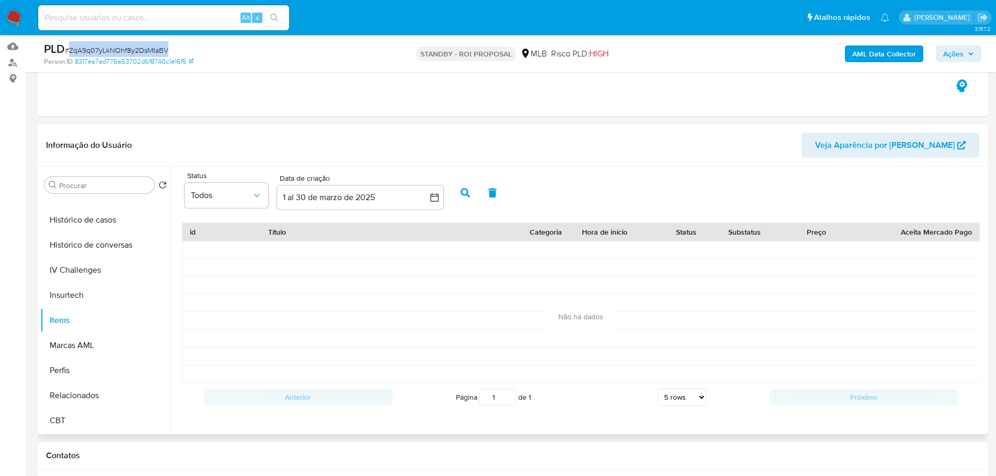
click at [467, 192] on icon "button" at bounding box center [465, 192] width 9 height 9
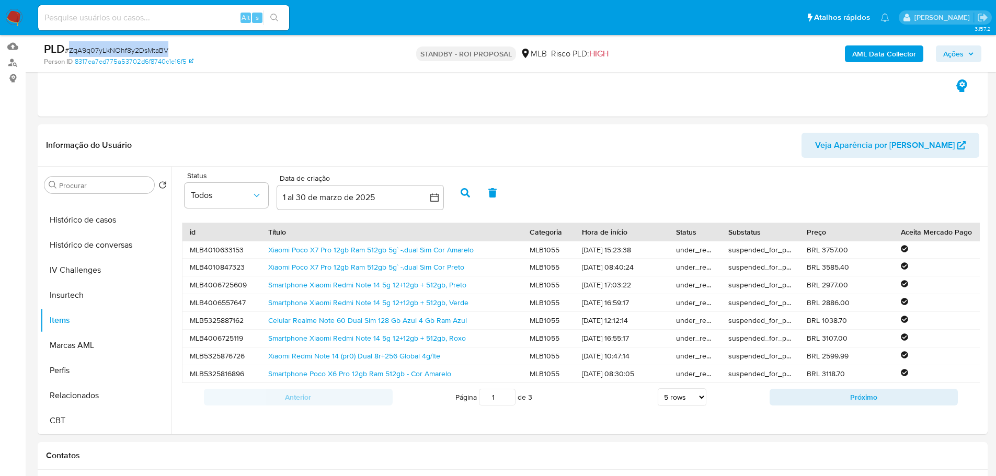
click at [18, 17] on img at bounding box center [14, 18] width 18 height 18
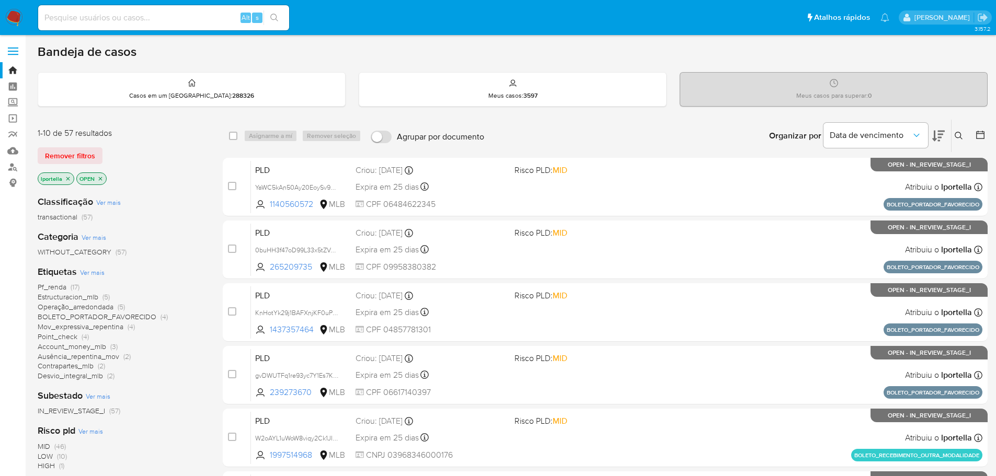
drag, startPoint x: 359, startPoint y: 1, endPoint x: 570, endPoint y: 116, distance: 240.5
click at [570, 116] on div "Bandeja de casos Casos em um prato : 288326 Meus casos : 3597 Meus casos para s…" at bounding box center [513, 431] width 950 height 775
click at [188, 18] on input at bounding box center [163, 18] width 251 height 14
paste input "KnHotYk29j1BAFXnjKF0uPQ0"
type input "KnHotYk29j1BAFXnjKF0uPQ0"
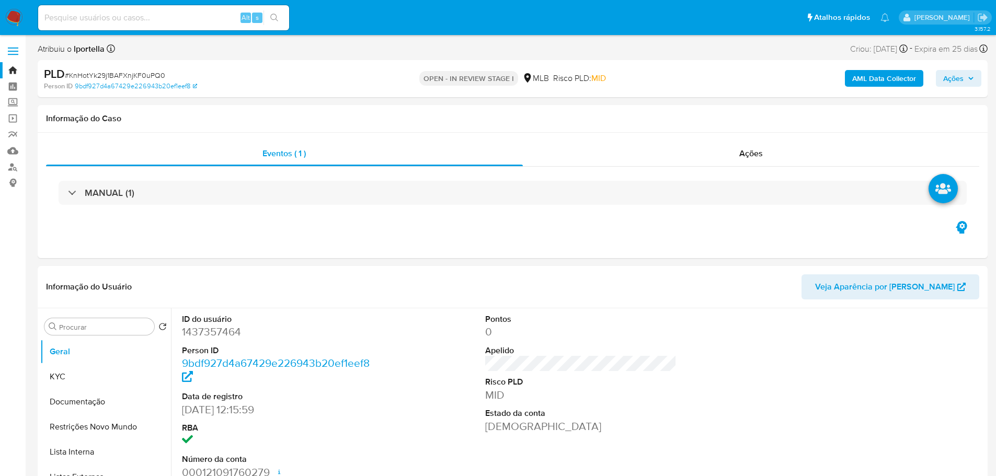
select select "10"
